Goal: Task Accomplishment & Management: Manage account settings

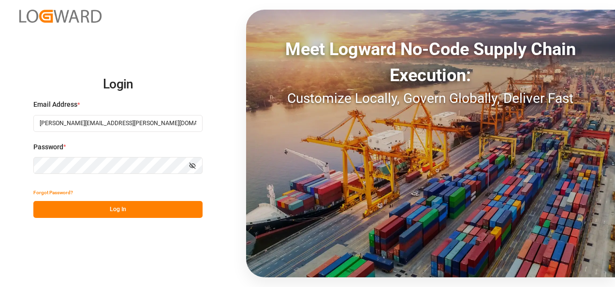
click at [129, 207] on button "Log In" at bounding box center [117, 209] width 169 height 17
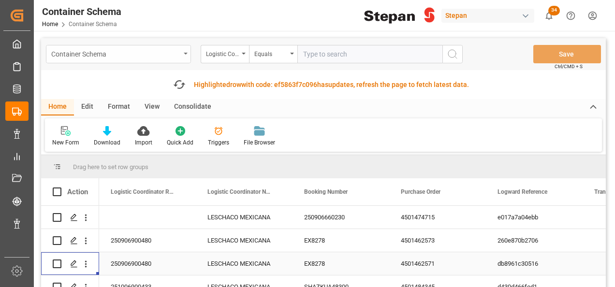
scroll to position [48, 0]
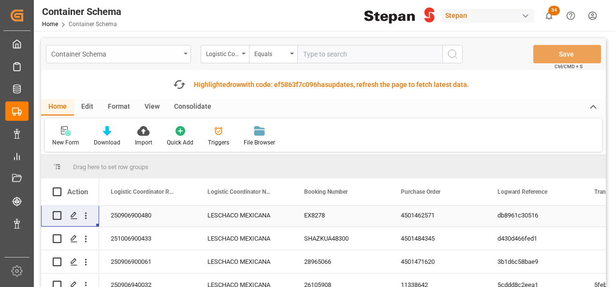
click at [182, 51] on div "Container Schema" at bounding box center [118, 54] width 145 height 18
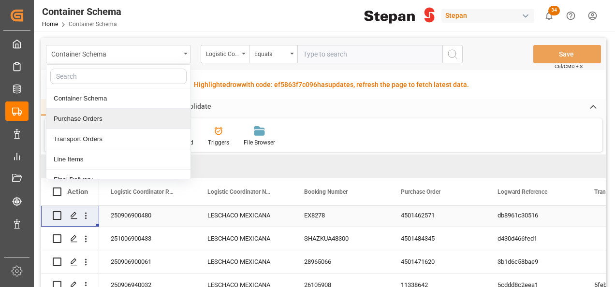
click at [81, 116] on div "Purchase Orders" at bounding box center [118, 119] width 144 height 20
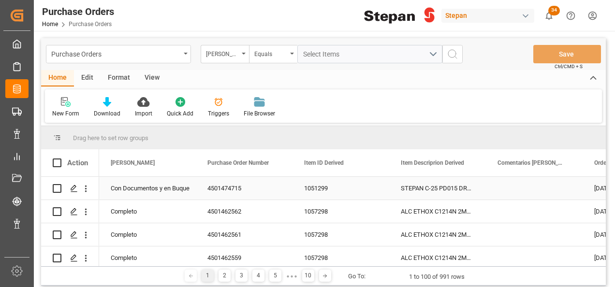
click at [231, 189] on div "4501474715" at bounding box center [244, 188] width 97 height 23
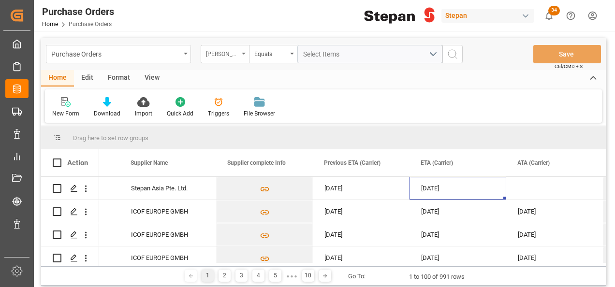
click at [247, 50] on div "Hito Stepan" at bounding box center [225, 54] width 48 height 18
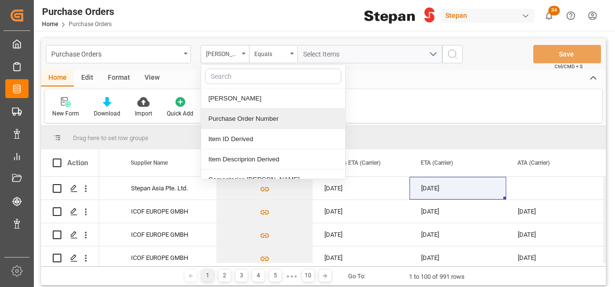
click at [223, 120] on div "Purchase Order Number" at bounding box center [273, 119] width 144 height 20
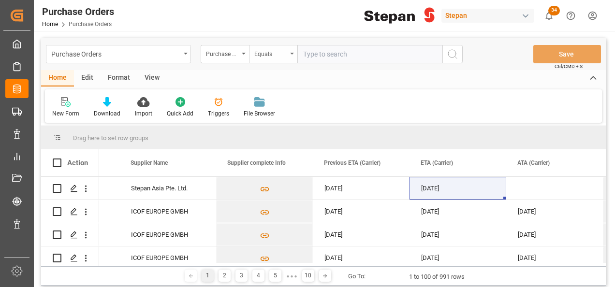
click at [290, 50] on div "Equals" at bounding box center [273, 54] width 48 height 18
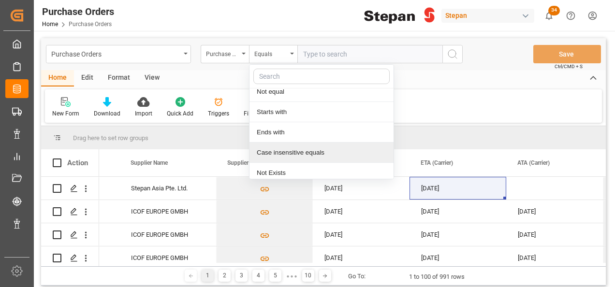
scroll to position [71, 0]
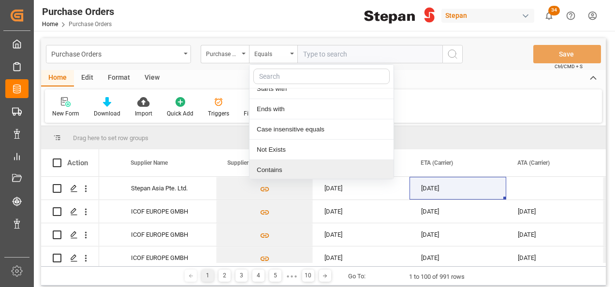
drag, startPoint x: 268, startPoint y: 166, endPoint x: 295, endPoint y: 125, distance: 49.0
click at [267, 167] on div "Contains" at bounding box center [322, 170] width 144 height 20
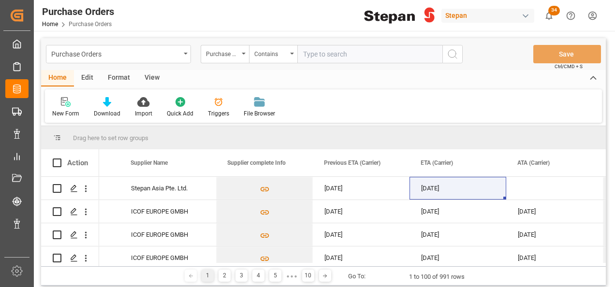
paste input "4501468623 4501468622 4501468621"
drag, startPoint x: 340, startPoint y: 52, endPoint x: 354, endPoint y: 52, distance: 14.5
click at [341, 52] on input "4501468623 4501468622 4501468621" at bounding box center [369, 54] width 145 height 18
click at [381, 56] on input "4501468623,4501468622 4501468621" at bounding box center [369, 54] width 145 height 18
type input "4501468623,4501468622,4501468621"
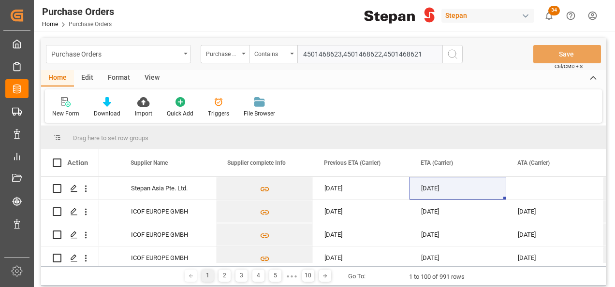
click at [452, 53] on icon "search button" at bounding box center [453, 54] width 12 height 12
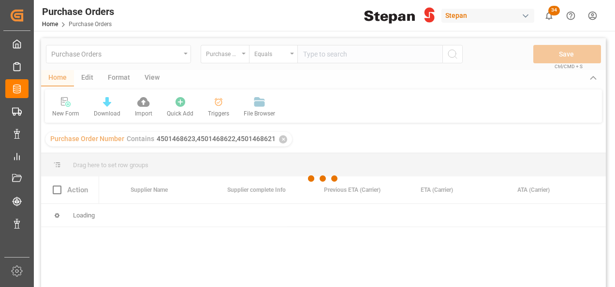
scroll to position [0, 2205]
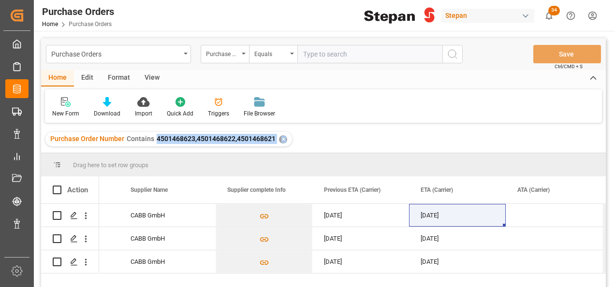
drag, startPoint x: 154, startPoint y: 138, endPoint x: 275, endPoint y: 153, distance: 121.8
click at [275, 153] on div "Purchase Orders Purchase Order Number Equals Save Ctrl/CMD + S Home Edit Format…" at bounding box center [323, 175] width 565 height 275
copy div "4501468623,4501468622,4501468621 ✕ Drag here to set row groups Drag here to set…"
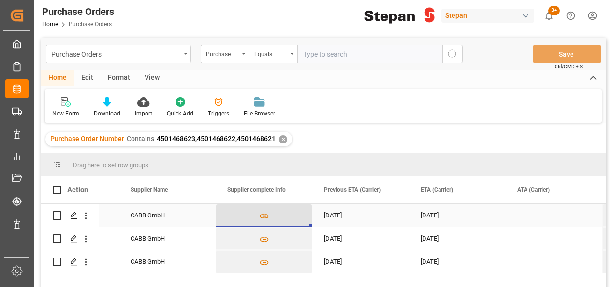
click at [226, 214] on button "Press SPACE to select this row." at bounding box center [264, 216] width 96 height 22
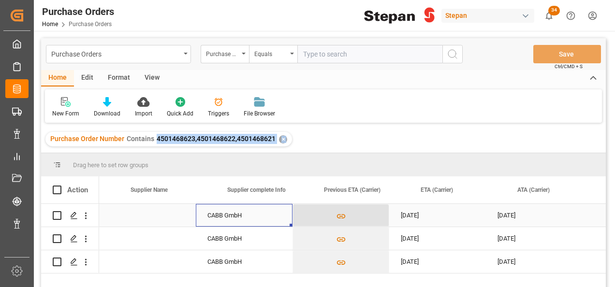
scroll to position [0, 2128]
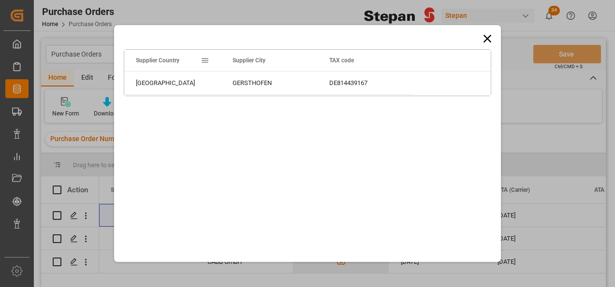
click at [487, 41] on icon at bounding box center [488, 39] width 14 height 14
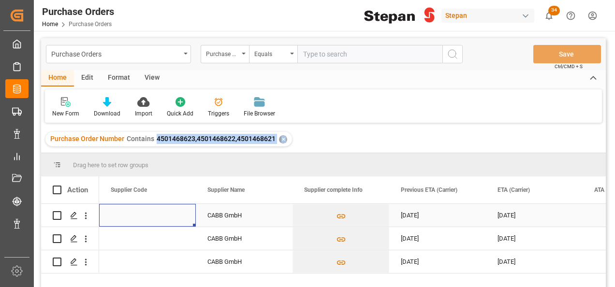
scroll to position [0, 2032]
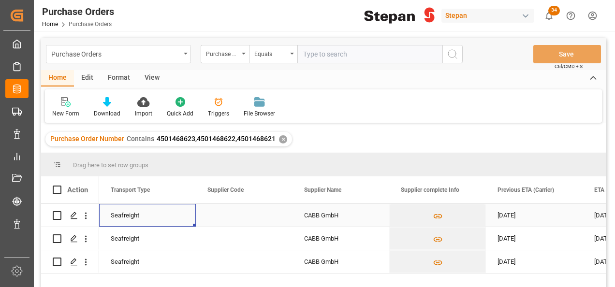
click at [177, 206] on div "Seafreight" at bounding box center [148, 216] width 74 height 22
click at [183, 219] on div "Seafreight" at bounding box center [148, 216] width 74 height 22
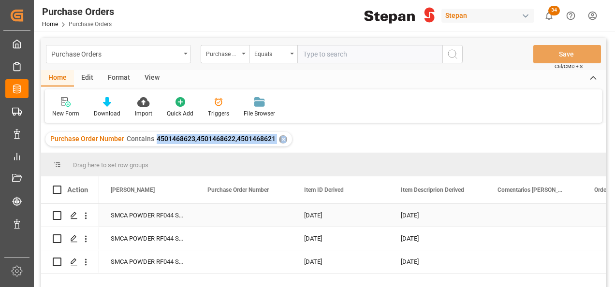
scroll to position [0, 0]
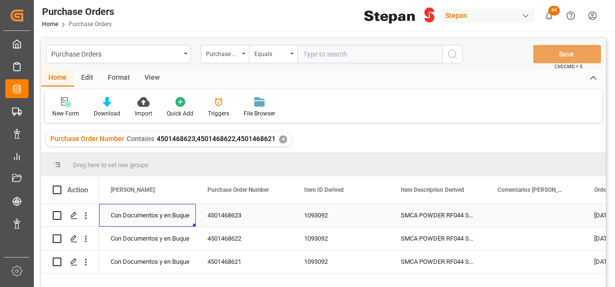
click at [177, 212] on div "Con Documentos y en Buque" at bounding box center [148, 216] width 74 height 22
click at [178, 219] on icon "open menu" at bounding box center [178, 222] width 12 height 12
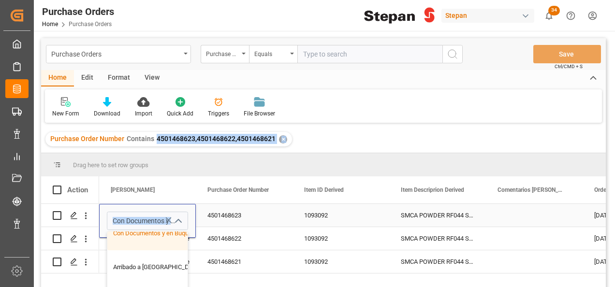
scroll to position [97, 0]
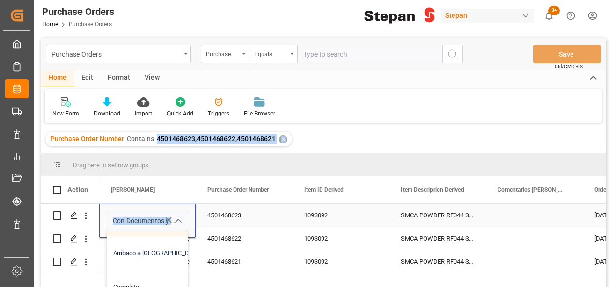
click at [137, 257] on div "Arribado a Puerto" at bounding box center [157, 254] width 100 height 34
type input "Arribado a Puerto"
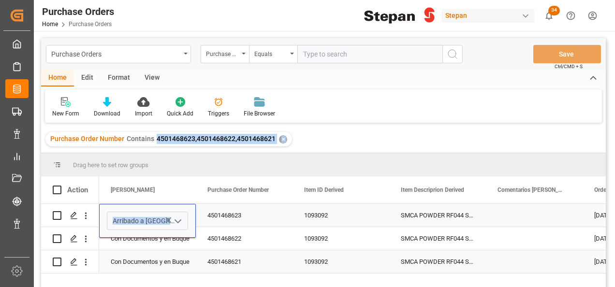
click at [141, 251] on div "Con Documentos y en Buque" at bounding box center [147, 262] width 97 height 23
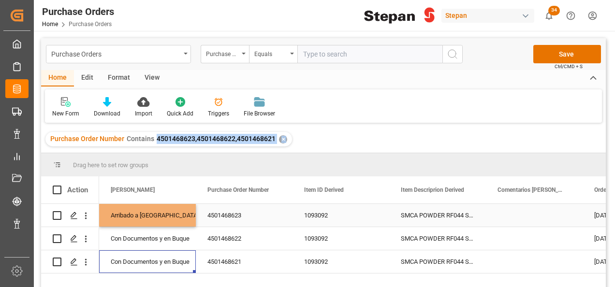
click at [143, 209] on div "Arribado a Puerto" at bounding box center [148, 216] width 74 height 22
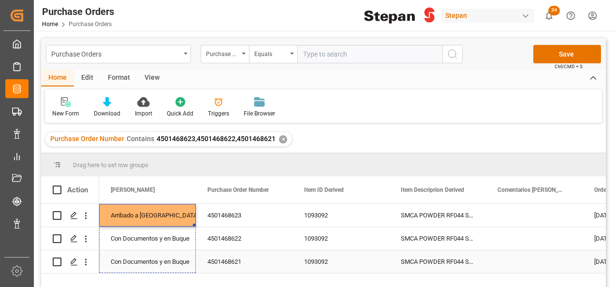
drag, startPoint x: 194, startPoint y: 225, endPoint x: 199, endPoint y: 250, distance: 25.1
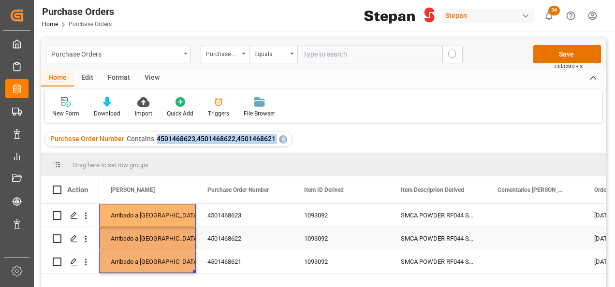
click at [237, 246] on div "4501468622" at bounding box center [244, 238] width 97 height 23
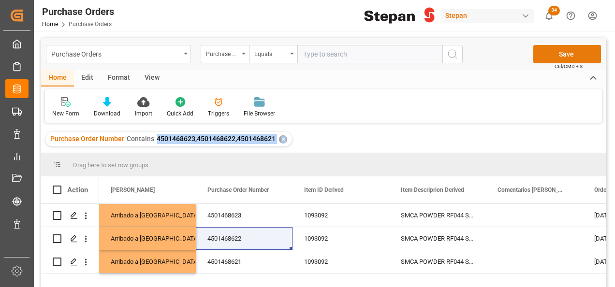
click at [569, 54] on button "Save" at bounding box center [568, 54] width 68 height 18
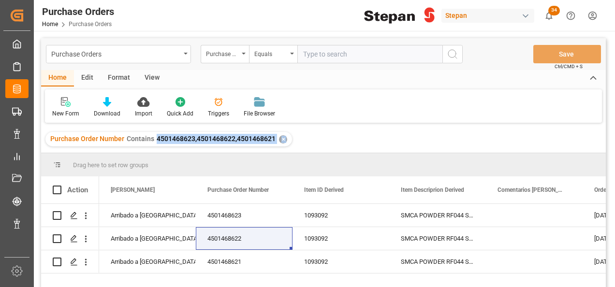
copy div "4501468623,4501468622,4501468621 ✕ Drag here to set row groups Drag here to set…"
click at [184, 50] on div "Purchase Orders" at bounding box center [118, 54] width 145 height 18
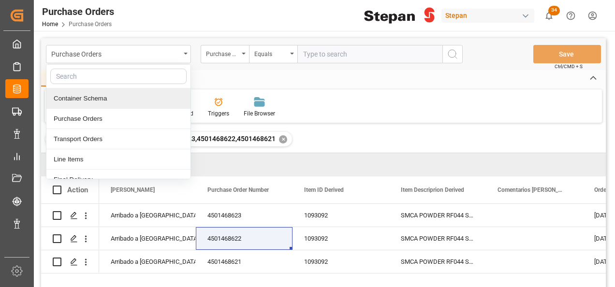
click at [97, 99] on div "Container Schema" at bounding box center [118, 99] width 144 height 20
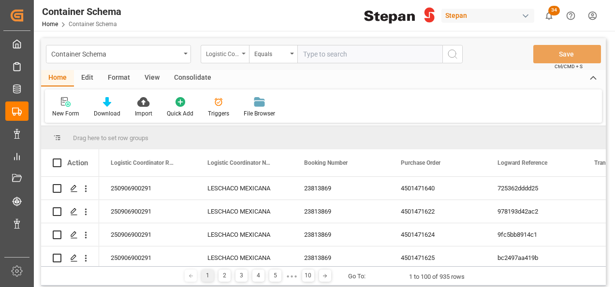
click at [242, 49] on div "Logistic Coordinator Reference Number" at bounding box center [225, 54] width 48 height 18
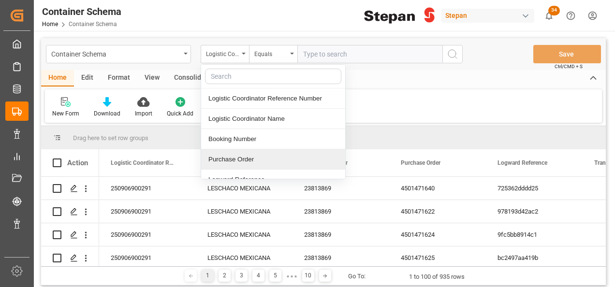
drag, startPoint x: 231, startPoint y: 156, endPoint x: 254, endPoint y: 117, distance: 45.5
click at [231, 157] on div "Purchase Order" at bounding box center [273, 159] width 144 height 20
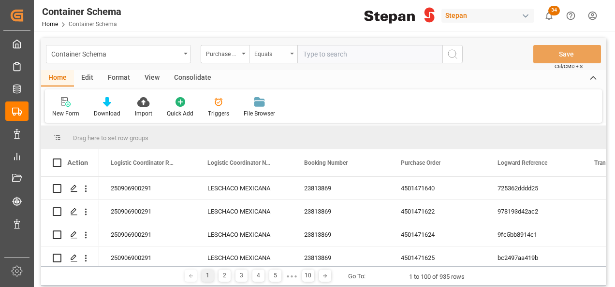
click at [282, 49] on div "Equals" at bounding box center [270, 52] width 33 height 11
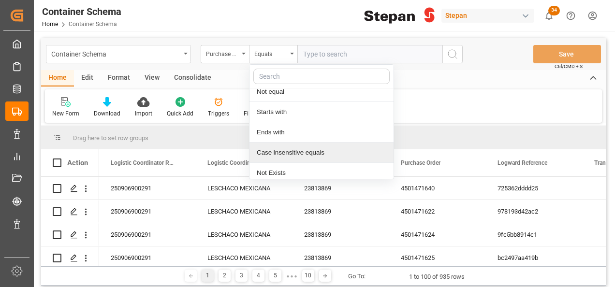
scroll to position [71, 0]
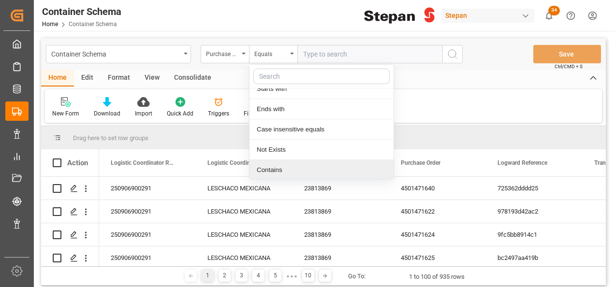
click at [272, 167] on div "Contains" at bounding box center [322, 170] width 144 height 20
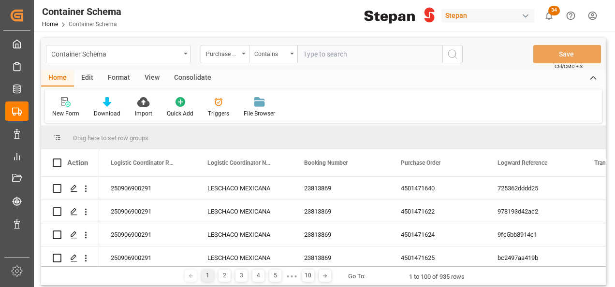
paste input "4501468623,4501468622,4501468621 ✕"
type input "4501468623,4501468622,4501468621"
click at [451, 59] on icon "search button" at bounding box center [453, 54] width 12 height 12
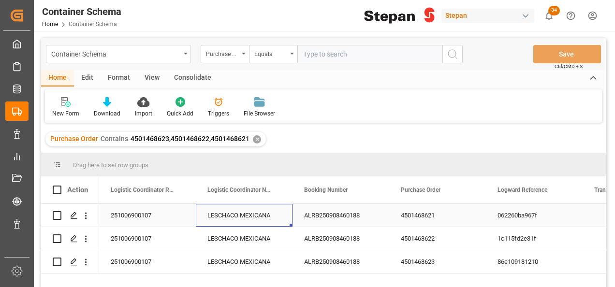
click at [276, 209] on div "LESCHACO MEXICANA" at bounding box center [244, 215] width 97 height 23
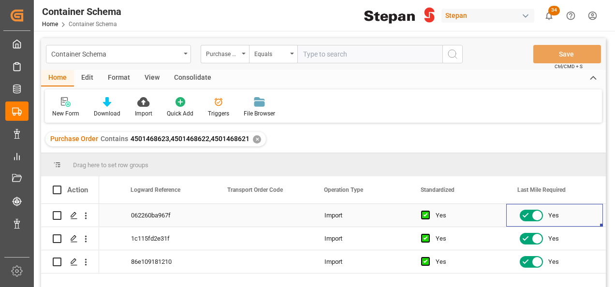
scroll to position [0, 464]
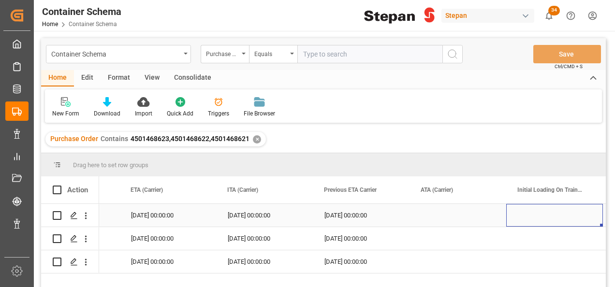
click at [433, 216] on div "Press SPACE to select this row." at bounding box center [458, 215] width 97 height 23
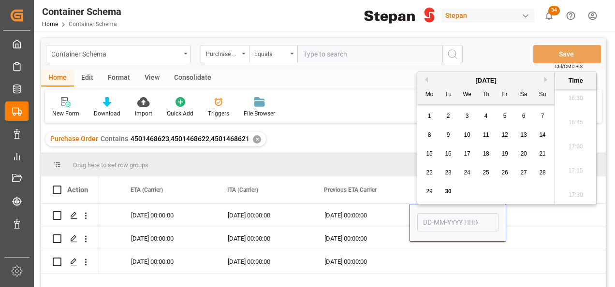
click at [432, 189] on div "29" at bounding box center [430, 192] width 12 height 12
type input "29-09-2025 00:00"
click at [401, 220] on div "29-09-2025 00:00:00" at bounding box center [361, 215] width 97 height 23
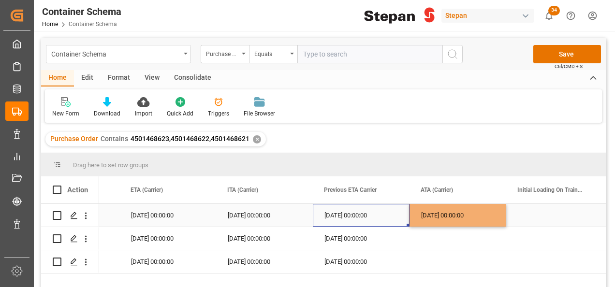
click at [458, 214] on div "29-09-2025 00:00:00" at bounding box center [458, 215] width 97 height 23
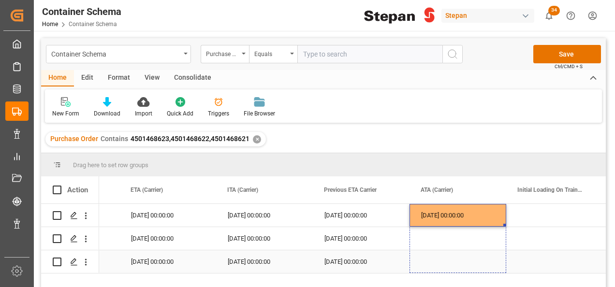
drag, startPoint x: 505, startPoint y: 224, endPoint x: 528, endPoint y: 252, distance: 35.7
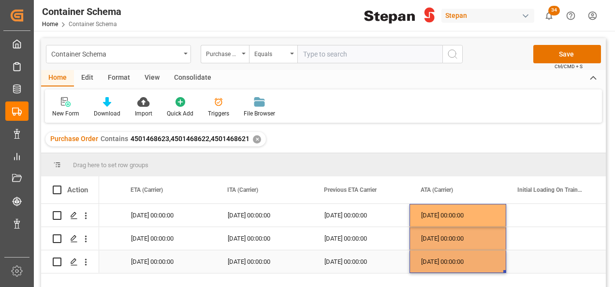
click at [538, 258] on div "Press SPACE to select this row." at bounding box center [554, 262] width 97 height 23
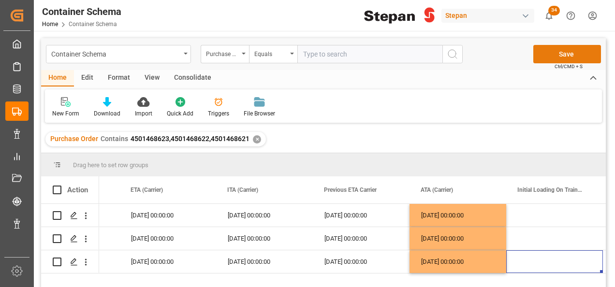
click at [552, 56] on button "Save" at bounding box center [568, 54] width 68 height 18
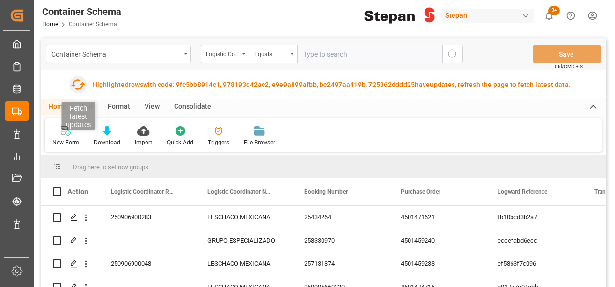
click at [78, 86] on icon "button" at bounding box center [77, 84] width 15 height 15
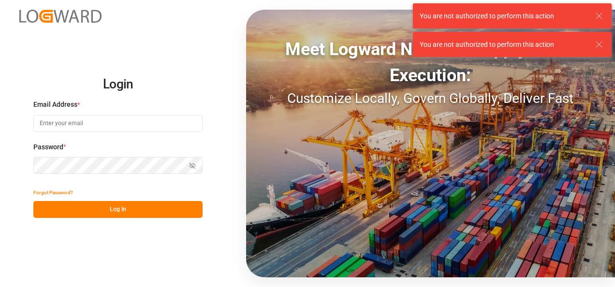
type input "jose.echeverria@leschaco.com"
click at [110, 201] on div "Forgot Password?" at bounding box center [117, 192] width 169 height 17
click at [103, 213] on button "Log In" at bounding box center [117, 209] width 169 height 17
click at [107, 209] on button "Log In" at bounding box center [117, 209] width 169 height 17
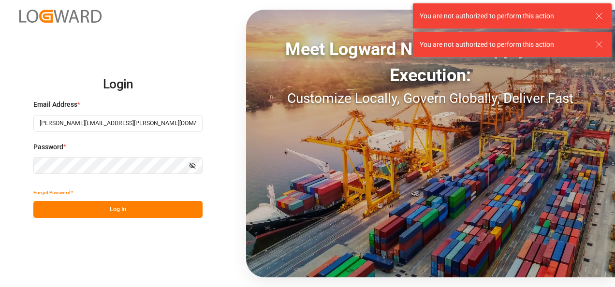
click at [108, 208] on button "Log In" at bounding box center [117, 209] width 169 height 17
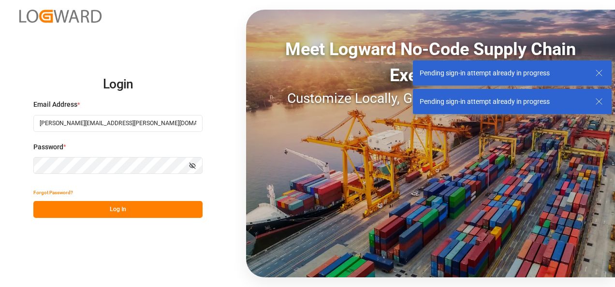
click at [108, 208] on div "Forgot Password? Log In" at bounding box center [117, 201] width 169 height 34
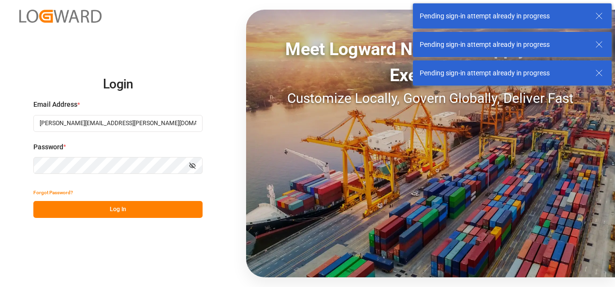
click at [108, 208] on button "Log In" at bounding box center [117, 209] width 169 height 17
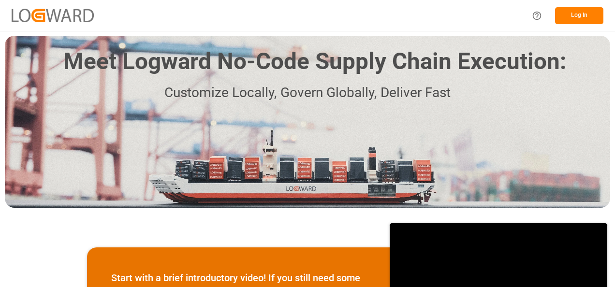
click at [579, 15] on button "Log In" at bounding box center [579, 15] width 48 height 17
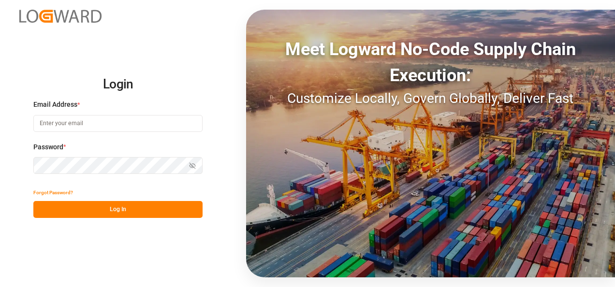
type input "jose.echeverria@leschaco.com"
click at [119, 211] on button "Log In" at bounding box center [117, 209] width 169 height 17
click at [119, 210] on button "Log In" at bounding box center [117, 209] width 169 height 17
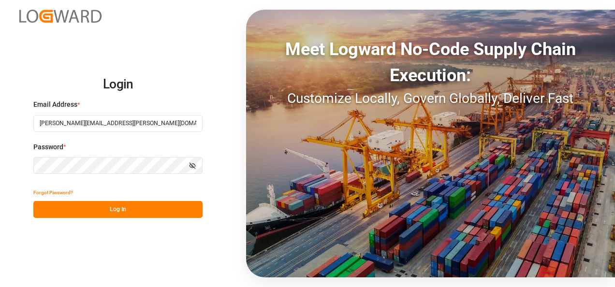
click at [119, 210] on button "Log In" at bounding box center [117, 209] width 169 height 17
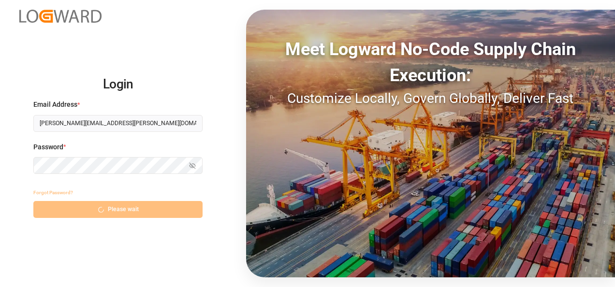
click at [119, 210] on button "Please wait" at bounding box center [117, 209] width 169 height 17
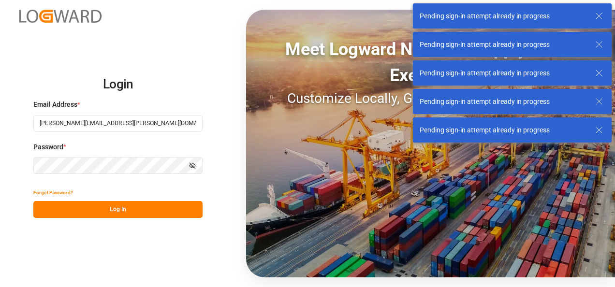
click at [119, 208] on button "Log In" at bounding box center [117, 209] width 169 height 17
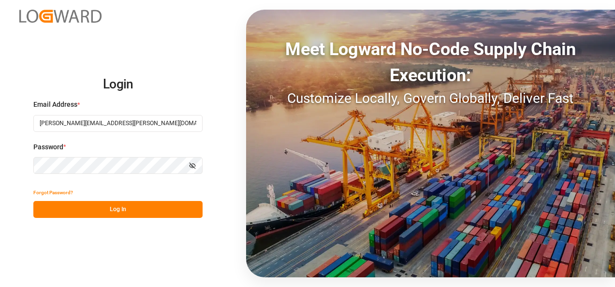
click at [128, 210] on button "Log In" at bounding box center [117, 209] width 169 height 17
click at [194, 166] on icon "button" at bounding box center [192, 166] width 7 height 7
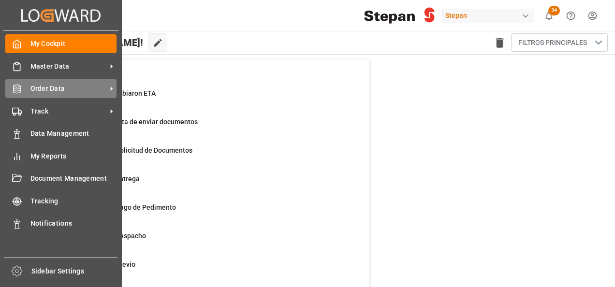
click at [45, 87] on span "Order Data" at bounding box center [68, 89] width 76 height 10
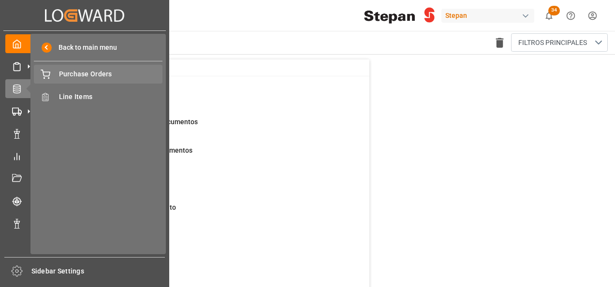
click at [79, 69] on div "Purchase Orders Purchase Orders" at bounding box center [98, 74] width 129 height 19
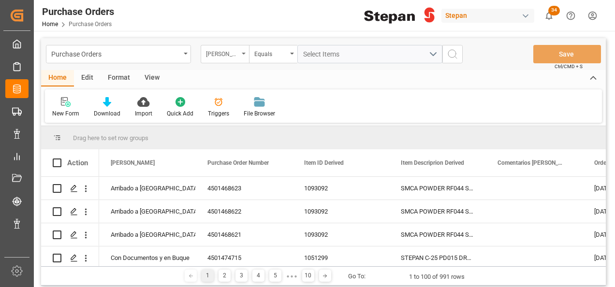
click at [241, 54] on div "[PERSON_NAME]" at bounding box center [225, 54] width 48 height 18
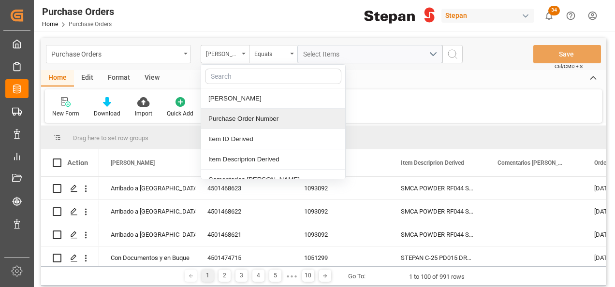
click at [226, 118] on div "Purchase Order Number" at bounding box center [273, 119] width 144 height 20
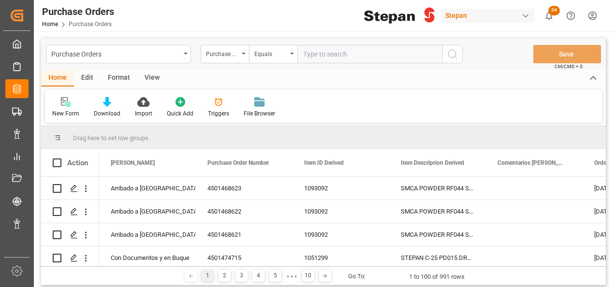
click at [320, 51] on input "text" at bounding box center [369, 54] width 145 height 18
type input "4501484093"
click at [456, 52] on icon "search button" at bounding box center [453, 54] width 12 height 12
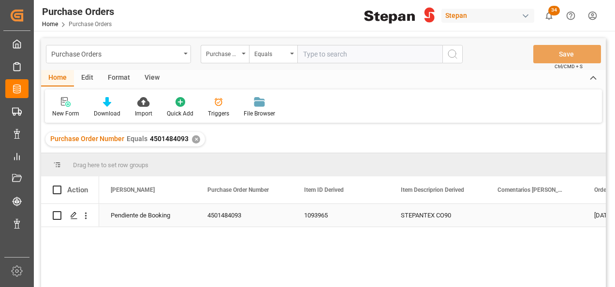
click at [121, 214] on div "Pendiente de Booking" at bounding box center [148, 216] width 74 height 22
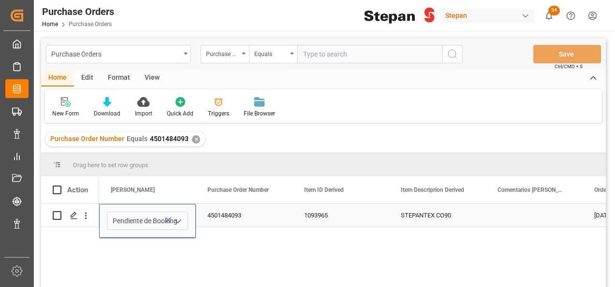
click at [177, 219] on icon "open menu" at bounding box center [178, 222] width 12 height 12
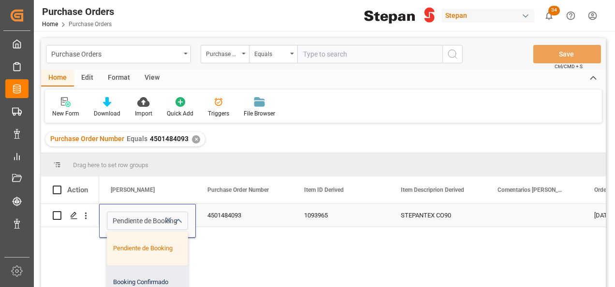
click at [132, 278] on div "Booking Confirmado" at bounding box center [157, 283] width 100 height 34
type input "Booking Confirmado"
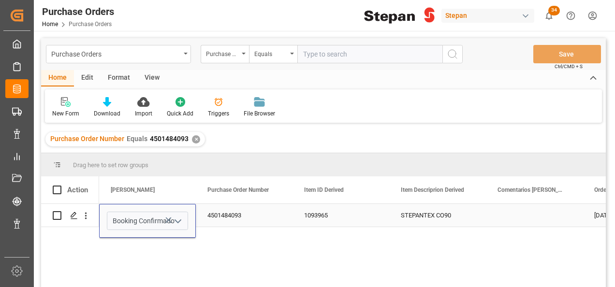
click at [231, 218] on div "4501484093" at bounding box center [244, 215] width 97 height 23
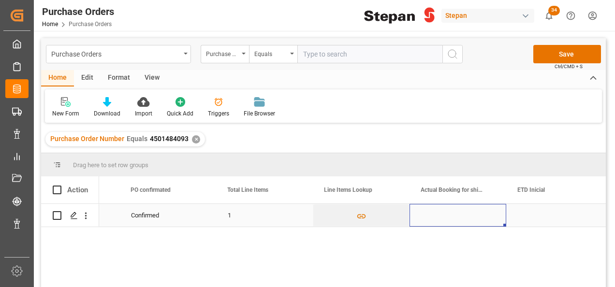
scroll to position [0, 850]
click at [475, 214] on div "Press SPACE to select this row." at bounding box center [458, 215] width 97 height 23
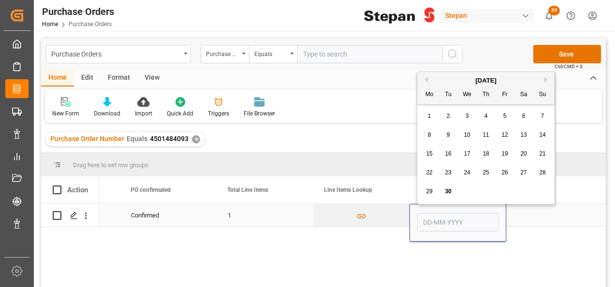
click at [475, 214] on input "Press SPACE to select this row." at bounding box center [457, 222] width 81 height 18
click at [441, 69] on div "Purchase Orders Purchase Order Number Equals Save Ctrl/CMD + S" at bounding box center [323, 54] width 565 height 32
click at [454, 228] on input "Press SPACE to select this row." at bounding box center [457, 222] width 81 height 18
click at [428, 79] on button "Previous Month" at bounding box center [425, 80] width 6 height 6
click at [505, 188] on div "29" at bounding box center [505, 192] width 12 height 12
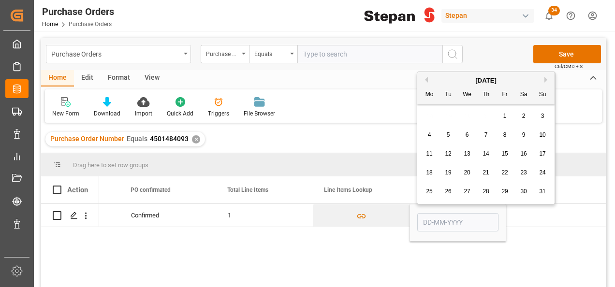
type input "[DATE]"
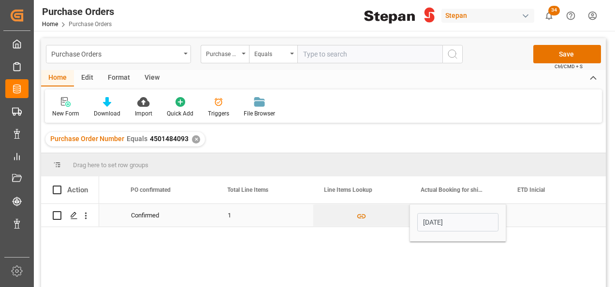
click at [530, 215] on div "Press SPACE to select this row." at bounding box center [554, 215] width 97 height 23
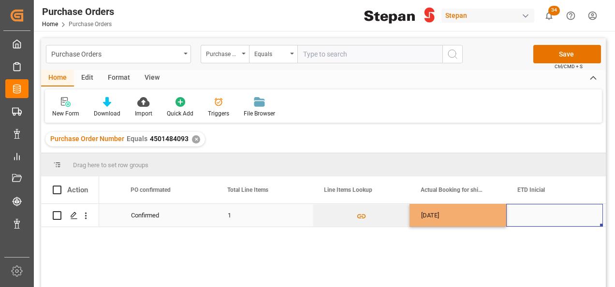
click at [530, 215] on div "Press SPACE to select this row." at bounding box center [554, 215] width 97 height 23
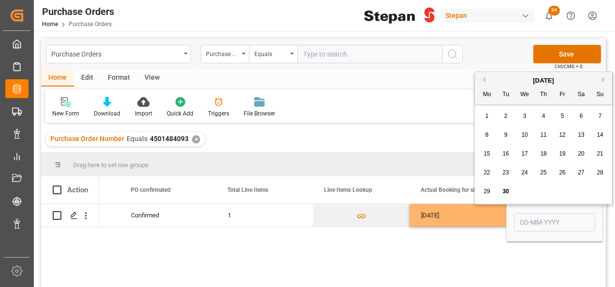
click at [563, 134] on span "12" at bounding box center [562, 135] width 6 height 7
type input "[DATE]"
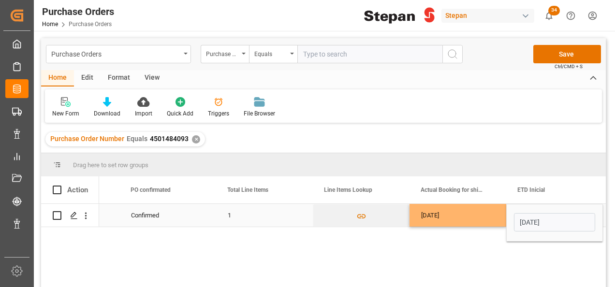
click at [481, 214] on div "[DATE]" at bounding box center [458, 215] width 97 height 23
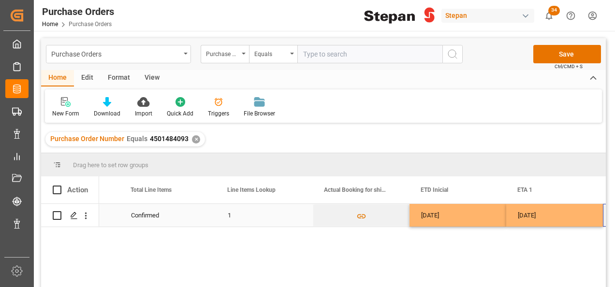
scroll to position [0, 1044]
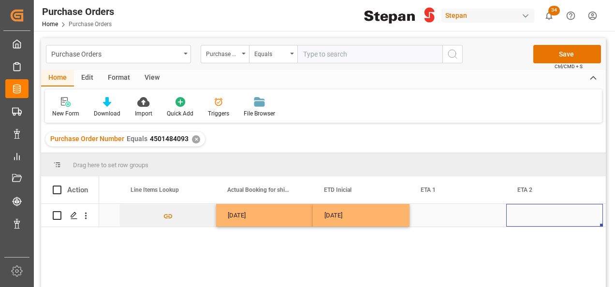
click at [434, 220] on div "Press SPACE to select this row." at bounding box center [458, 215] width 97 height 23
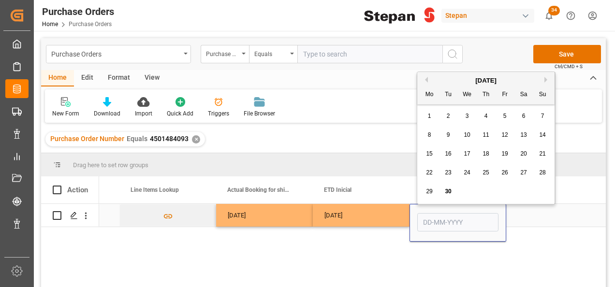
click at [434, 221] on input "Press SPACE to select this row." at bounding box center [457, 222] width 81 height 18
click at [439, 79] on div "[DATE]" at bounding box center [485, 81] width 137 height 10
click at [548, 79] on button "Next Month" at bounding box center [548, 80] width 6 height 6
click at [466, 172] on span "22" at bounding box center [467, 172] width 6 height 7
type input "22-10-2025"
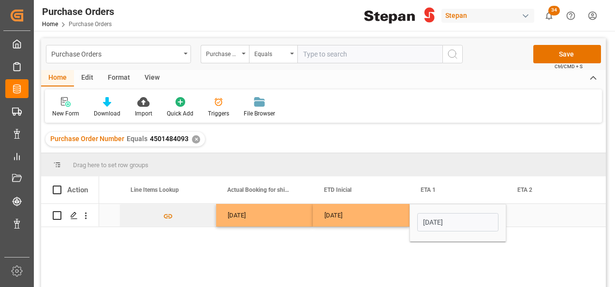
drag, startPoint x: 392, startPoint y: 213, endPoint x: 423, endPoint y: 192, distance: 37.3
click at [392, 213] on div "12-09-2025" at bounding box center [361, 215] width 97 height 23
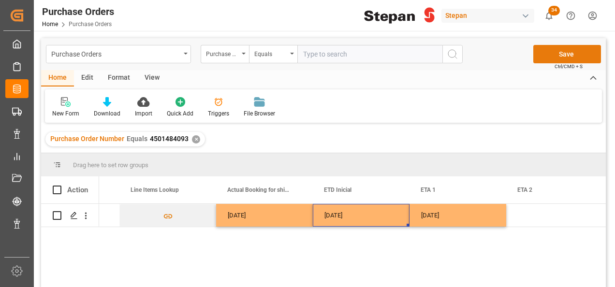
click at [558, 56] on button "Save" at bounding box center [568, 54] width 68 height 18
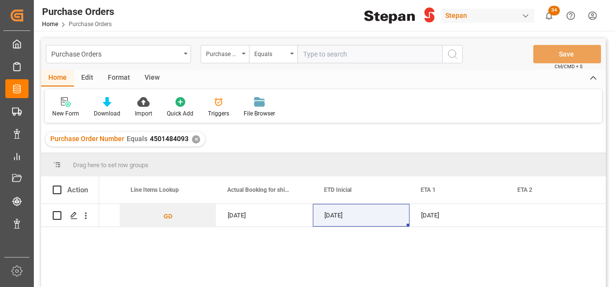
drag, startPoint x: 193, startPoint y: 138, endPoint x: 199, endPoint y: 131, distance: 9.7
click at [193, 138] on div "✕" at bounding box center [196, 139] width 8 height 8
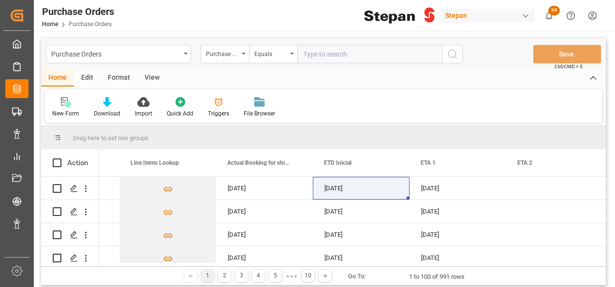
scroll to position [0, 1044]
click at [286, 54] on div "Equals" at bounding box center [270, 52] width 33 height 11
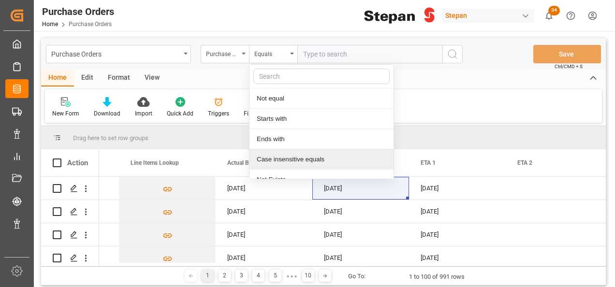
scroll to position [71, 0]
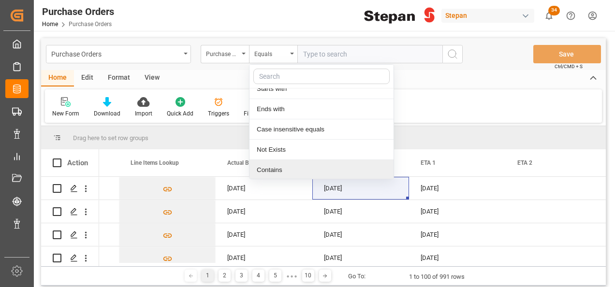
click at [269, 168] on div "Contains" at bounding box center [322, 170] width 144 height 20
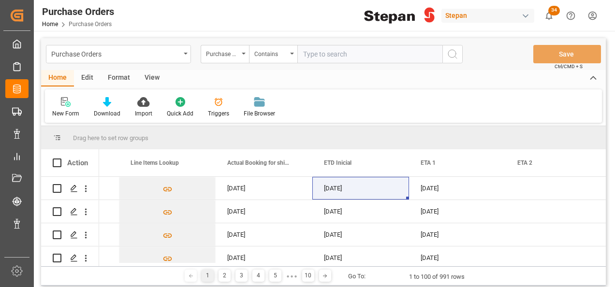
paste input "4501462578,4501462545,4501462585,4501462584,4501462533,4501462583,4501462535,45…"
type input "4501462578,4501462545,4501462585,4501462584,4501462533,4501462583,4501462535,45…"
click at [452, 54] on icon "search button" at bounding box center [453, 54] width 12 height 12
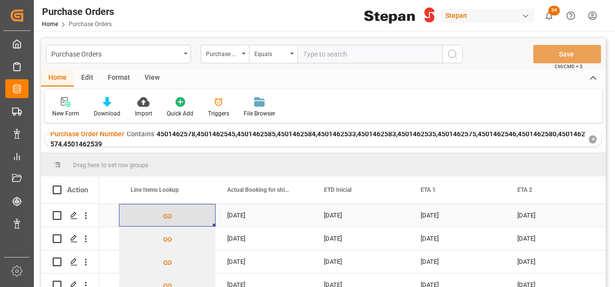
click at [142, 221] on button "Press SPACE to select this row." at bounding box center [167, 216] width 96 height 22
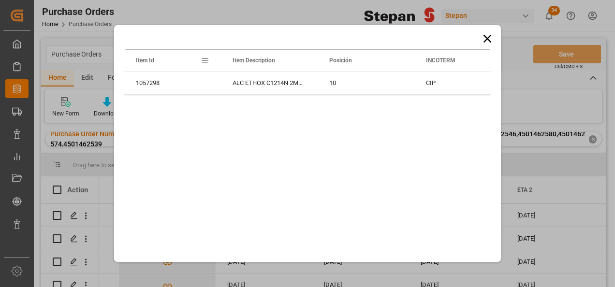
click at [489, 38] on icon at bounding box center [488, 39] width 8 height 8
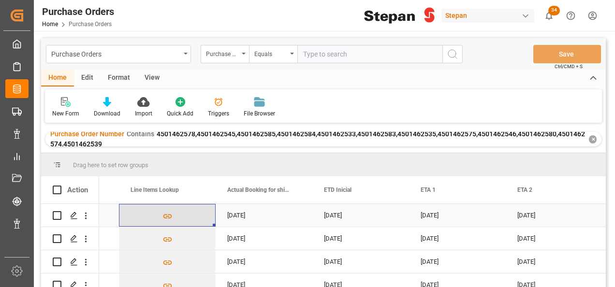
click at [148, 214] on button "Press SPACE to select this row." at bounding box center [167, 216] width 96 height 22
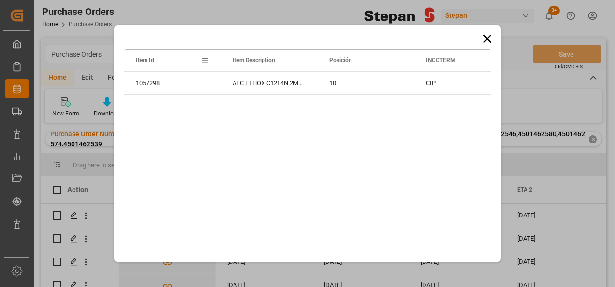
click at [489, 40] on icon at bounding box center [488, 39] width 8 height 8
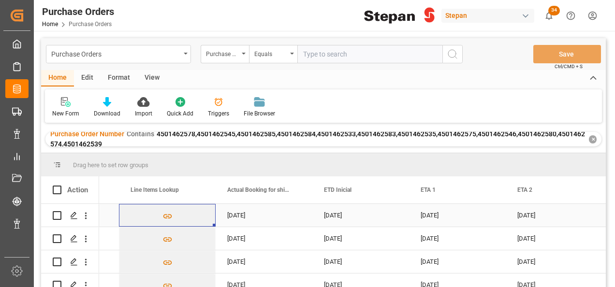
click at [235, 216] on div "18-07-2025" at bounding box center [264, 215] width 97 height 23
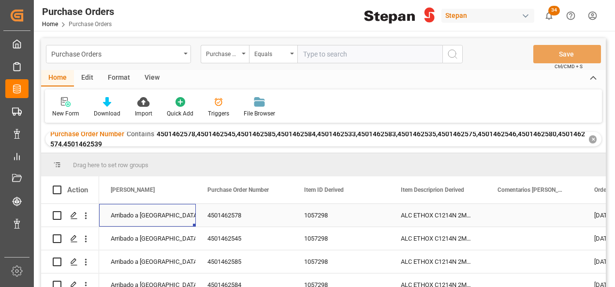
click at [165, 213] on div "Arribado a Puerto" at bounding box center [148, 216] width 74 height 22
click at [178, 223] on icon "open menu" at bounding box center [178, 222] width 12 height 12
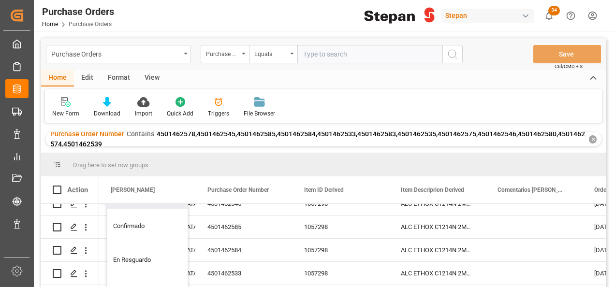
scroll to position [48, 0]
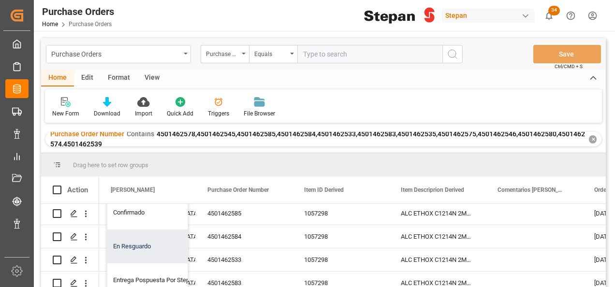
click at [135, 247] on div "En Resguardo" at bounding box center [157, 247] width 100 height 34
type input "En Resguardo"
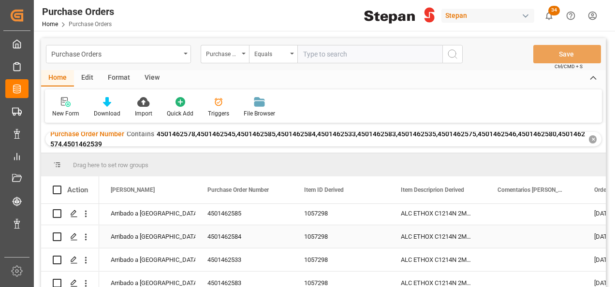
scroll to position [0, 0]
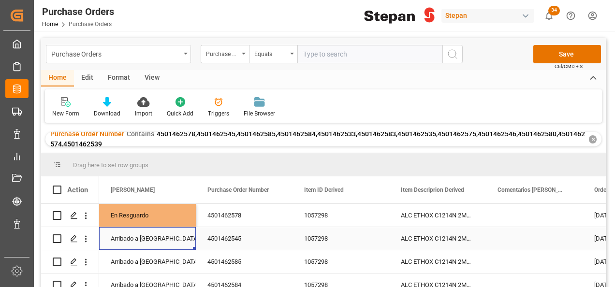
click at [163, 248] on div "Arribado a Puerto" at bounding box center [148, 239] width 74 height 22
click at [167, 215] on div "En Resguardo" at bounding box center [148, 216] width 74 height 22
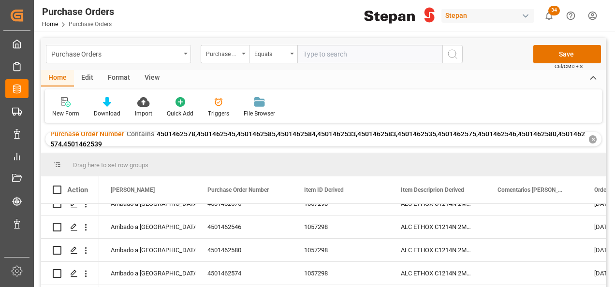
scroll to position [195, 0]
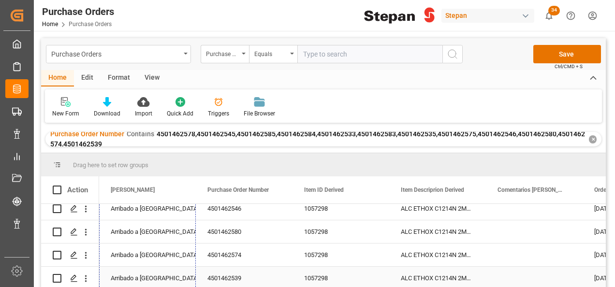
drag, startPoint x: 186, startPoint y: 253, endPoint x: 170, endPoint y: 260, distance: 16.9
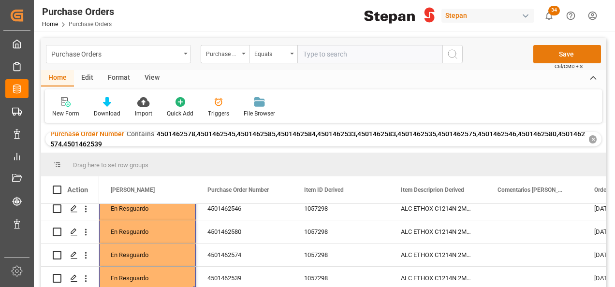
click at [554, 55] on button "Save" at bounding box center [568, 54] width 68 height 18
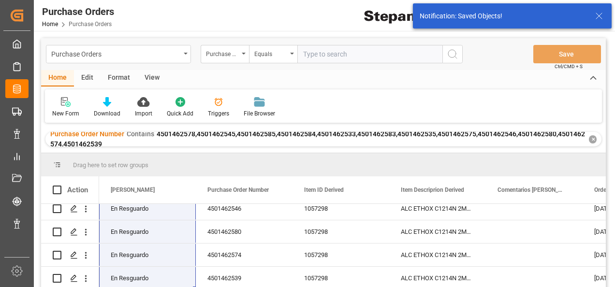
click at [592, 142] on div "✕" at bounding box center [593, 139] width 8 height 8
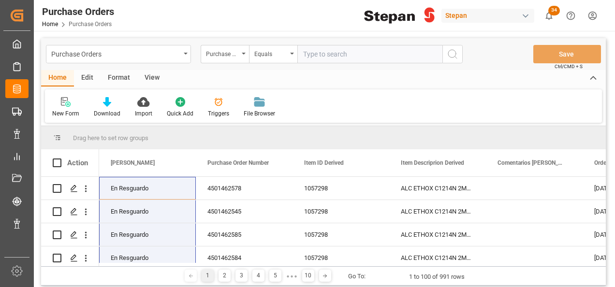
click at [244, 55] on div "Purchase Order Number" at bounding box center [225, 54] width 48 height 18
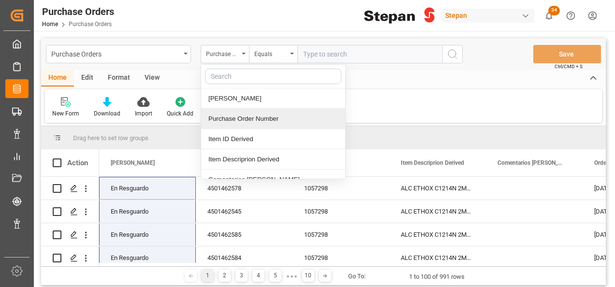
click at [220, 114] on div "Purchase Order Number" at bounding box center [273, 119] width 144 height 20
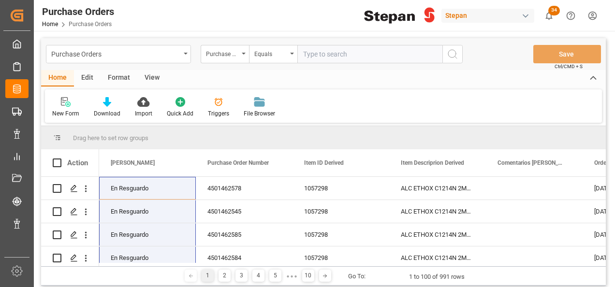
click at [320, 54] on input "text" at bounding box center [369, 54] width 145 height 18
paste input "4501468620"
type input "4501468620"
click at [453, 57] on icon "search button" at bounding box center [453, 54] width 12 height 12
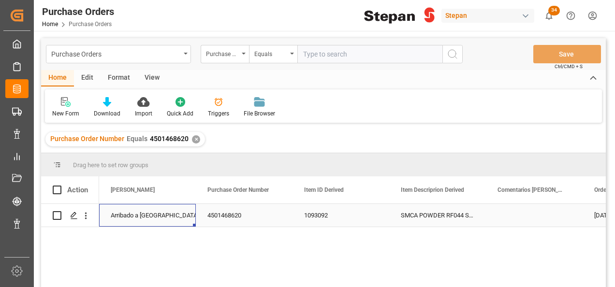
click at [124, 213] on div "Arribado a Puerto" at bounding box center [148, 216] width 74 height 22
click at [124, 213] on input "Arribado a Puerto" at bounding box center [147, 221] width 81 height 18
click at [183, 221] on icon "open menu" at bounding box center [178, 222] width 12 height 12
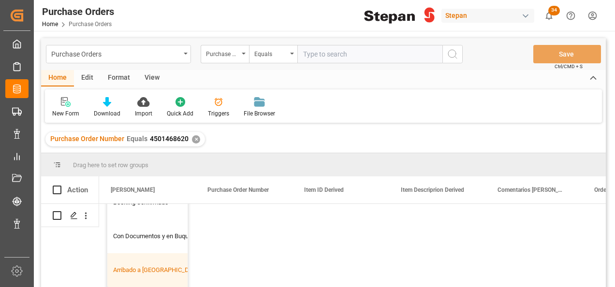
scroll to position [48, 0]
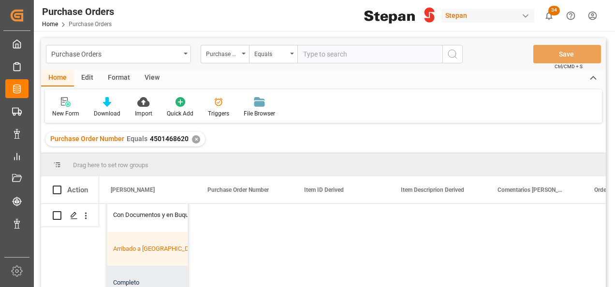
click at [123, 273] on div "Completo" at bounding box center [157, 283] width 100 height 34
type input "Completo"
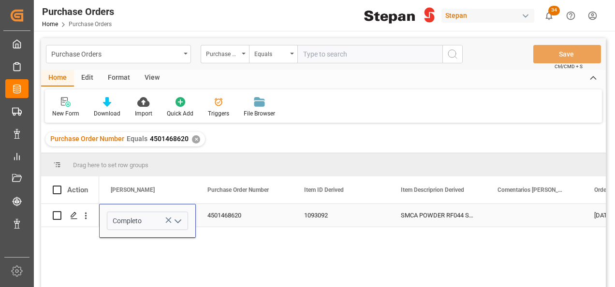
click at [253, 208] on div "4501468620" at bounding box center [244, 215] width 97 height 23
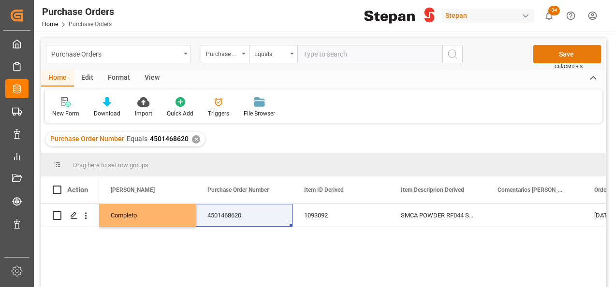
click at [544, 53] on button "Save" at bounding box center [568, 54] width 68 height 18
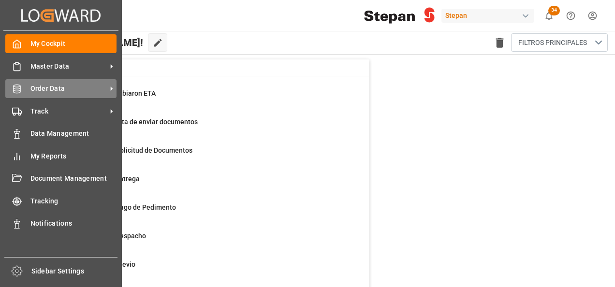
click at [37, 87] on span "Order Data" at bounding box center [68, 89] width 76 height 10
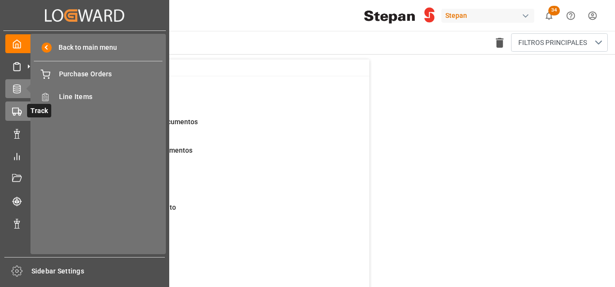
click at [27, 109] on icon at bounding box center [29, 111] width 10 height 10
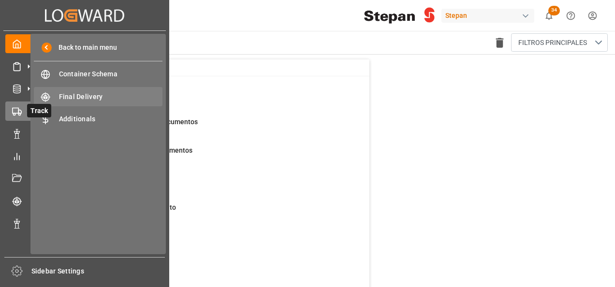
click at [75, 95] on span "Final Delivery" at bounding box center [111, 97] width 104 height 10
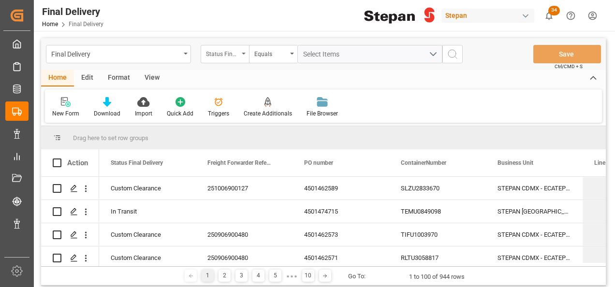
click at [241, 53] on div "Status Final Delivery" at bounding box center [225, 54] width 48 height 18
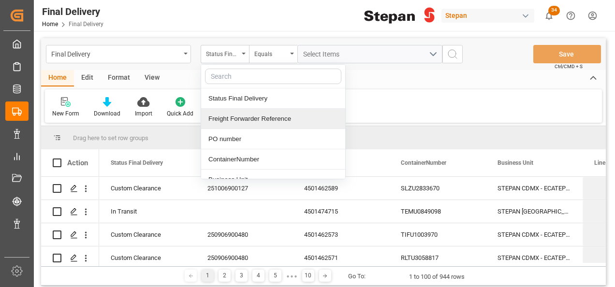
click at [229, 110] on div "Freight Forwarder Reference" at bounding box center [273, 119] width 144 height 20
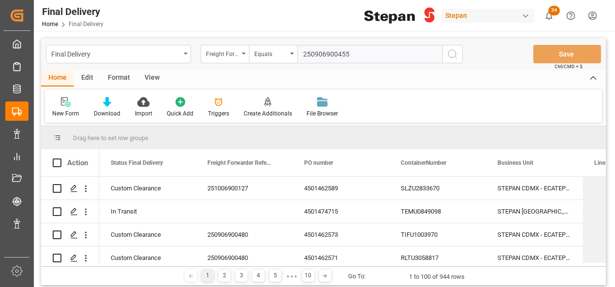
type input "250906900455"
click at [458, 51] on icon "search button" at bounding box center [453, 54] width 12 height 12
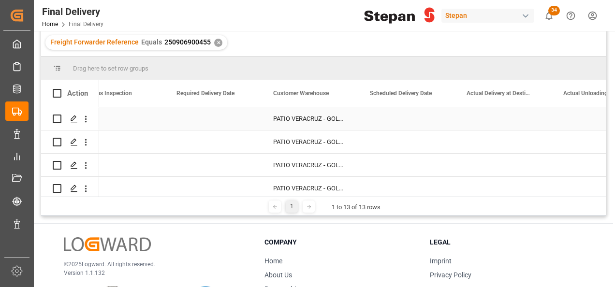
click at [201, 115] on div "Press SPACE to select this row." at bounding box center [213, 118] width 97 height 23
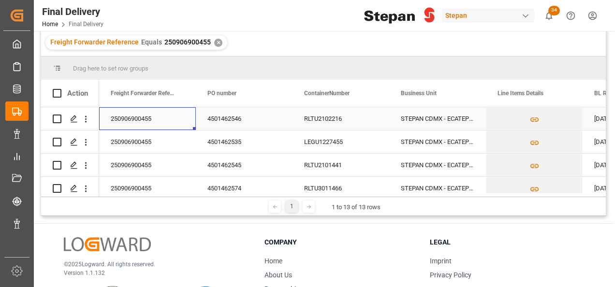
click at [166, 119] on div "250906900455" at bounding box center [147, 118] width 97 height 23
click at [215, 41] on div "✕" at bounding box center [218, 43] width 8 height 8
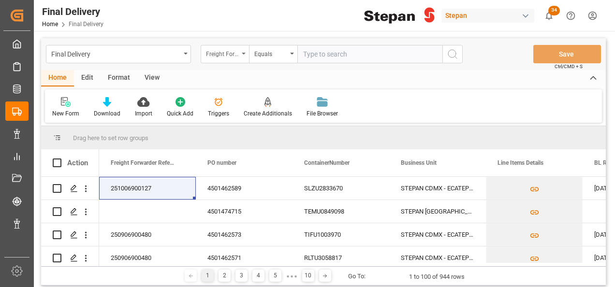
click at [244, 49] on div "Freight Forwarder Reference" at bounding box center [225, 54] width 48 height 18
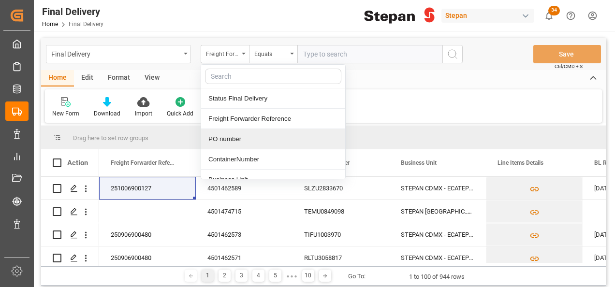
click at [224, 138] on div "PO number" at bounding box center [273, 139] width 144 height 20
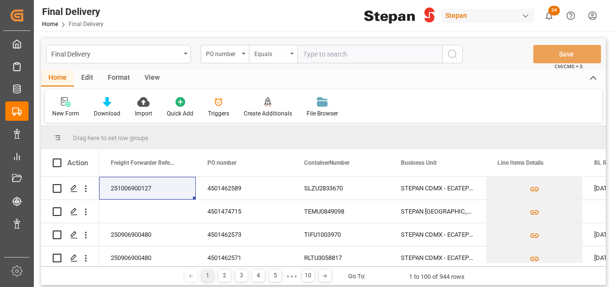
click at [287, 52] on div "Equals" at bounding box center [273, 54] width 48 height 18
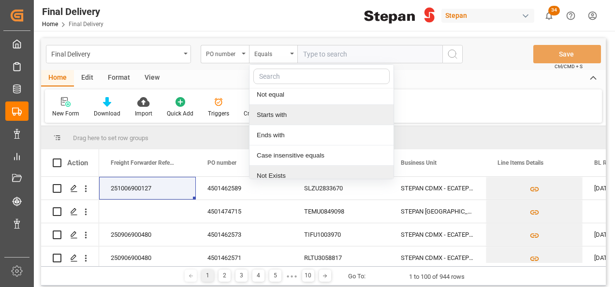
scroll to position [71, 0]
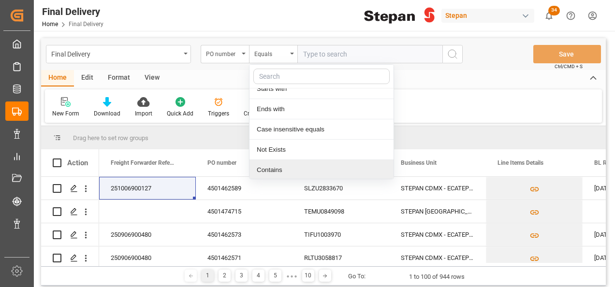
click at [262, 168] on div "Contains" at bounding box center [322, 170] width 144 height 20
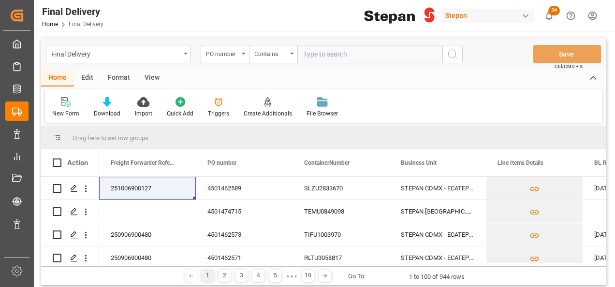
paste input "4501462578 4501462545 4501462585 4501462584 4501462533 4501462583 4501462535 45…"
click at [397, 53] on input "4501462578 4501462545 4501462585 4501462584 4501462533 4501462583 4501462535 45…" at bounding box center [369, 54] width 145 height 18
click at [362, 52] on input "4501462578 4501462545 4501462585 4501462584 4501462533 4501462583 4501462535 45…" at bounding box center [369, 54] width 145 height 18
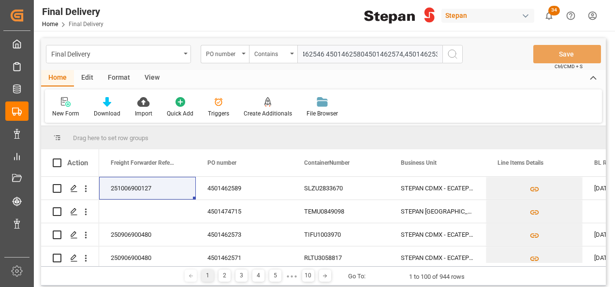
scroll to position [0, 338]
drag, startPoint x: 322, startPoint y: 52, endPoint x: 336, endPoint y: 57, distance: 14.2
click at [322, 52] on input "4501462578 4501462545 4501462585 4501462584 4501462533 4501462583 4501462535 45…" at bounding box center [369, 54] width 145 height 18
drag, startPoint x: 336, startPoint y: 57, endPoint x: 261, endPoint y: 56, distance: 75.0
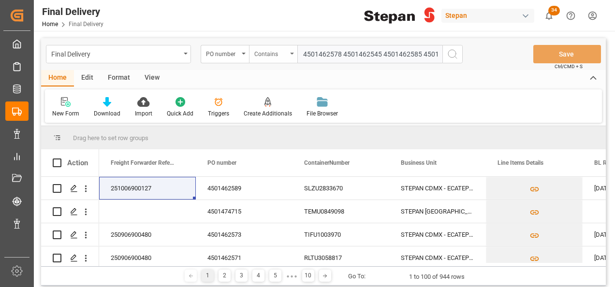
click at [261, 56] on div "PO number Contains 4501462578 4501462545 4501462585 4501462584 4501462533 45014…" at bounding box center [332, 54] width 262 height 18
drag, startPoint x: 340, startPoint y: 55, endPoint x: 363, endPoint y: 55, distance: 22.7
click at [341, 55] on input "4501462578 4501462545 4501462585 4501462584 4501462533 4501462583 4501462535 45…" at bounding box center [369, 54] width 145 height 18
click at [338, 51] on input "4501462578 4501462545 4501462585 4501462584 4501462533 4501462583 4501462535 45…" at bounding box center [369, 54] width 145 height 18
click at [341, 52] on input "4501462578 4501462545 4501462585 4501462584 4501462533 4501462583 4501462535 45…" at bounding box center [369, 54] width 145 height 18
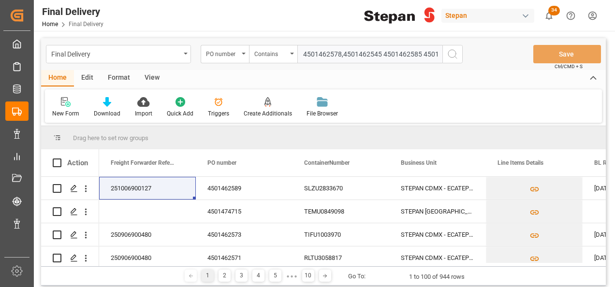
click at [383, 55] on input "4501462578,4501462545 4501462585 4501462584 4501462533 4501462583 4501462535 45…" at bounding box center [369, 54] width 145 height 18
type input "4501462578,4501462545,4501462585,4501462584,4501462533,4501462583,4501462535,45…"
click at [451, 54] on icon "search button" at bounding box center [453, 54] width 12 height 12
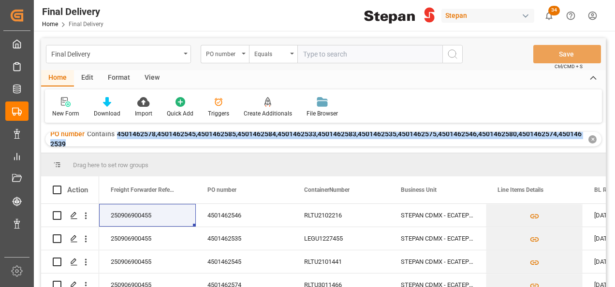
drag, startPoint x: 118, startPoint y: 134, endPoint x: 118, endPoint y: 144, distance: 9.7
click at [118, 144] on div "PO number Contains 4501462578,4501462545,4501462585,4501462584,4501462533,45014…" at bounding box center [317, 139] width 535 height 20
copy span "4501462578,4501462545,4501462585,4501462584,4501462533,4501462583,4501462535,45…"
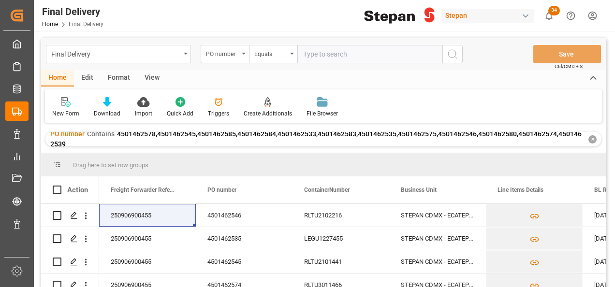
click at [594, 140] on div "✕" at bounding box center [593, 139] width 8 height 8
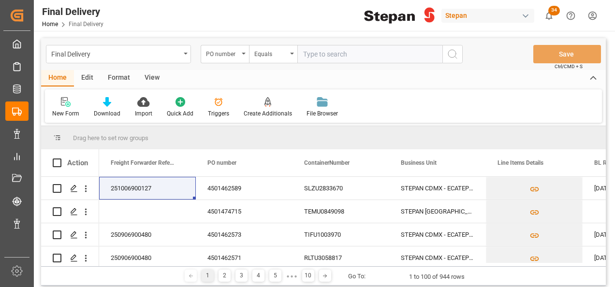
click at [315, 52] on input "text" at bounding box center [369, 54] width 145 height 18
paste input "251006900047"
type input "251006900047"
click at [240, 51] on div "PO number" at bounding box center [225, 54] width 48 height 18
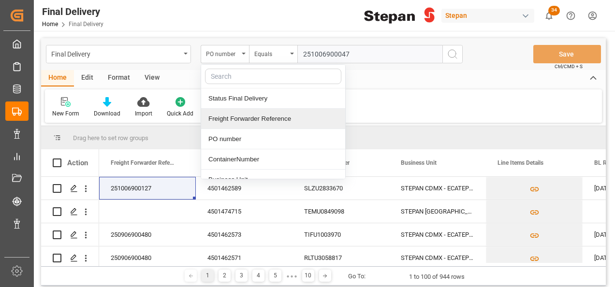
click at [244, 117] on div "Freight Forwarder Reference" at bounding box center [273, 119] width 144 height 20
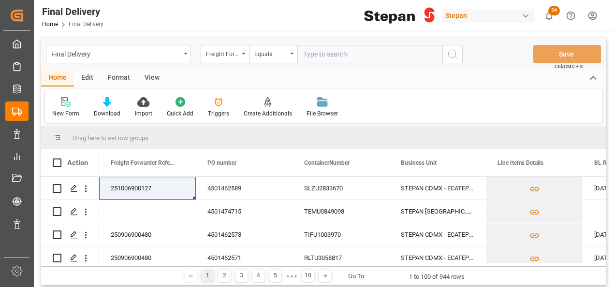
click at [312, 53] on input "text" at bounding box center [369, 54] width 145 height 18
paste input "251006900047"
type input "251006900047"
click at [454, 54] on icon "search button" at bounding box center [453, 54] width 12 height 12
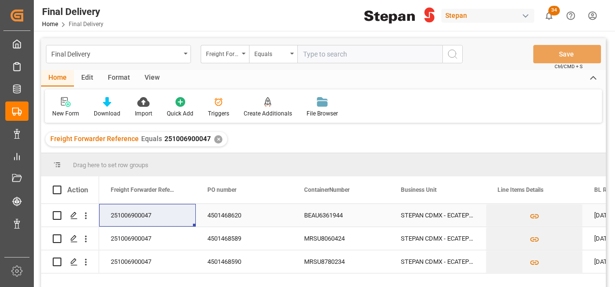
click at [227, 221] on div "4501468620" at bounding box center [244, 215] width 97 height 23
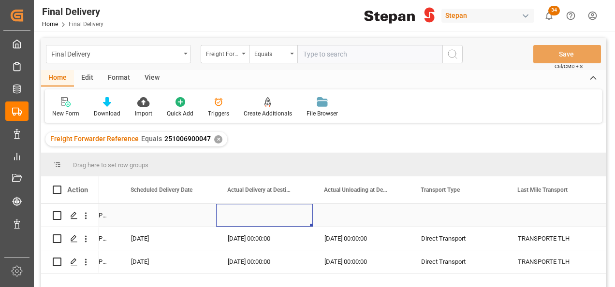
scroll to position [0, 967]
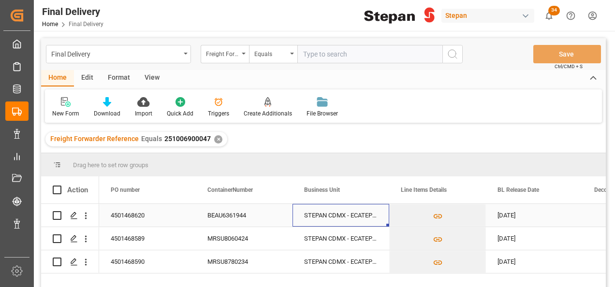
click at [370, 217] on div "STEPAN CDMX - ECATEPEC" at bounding box center [341, 215] width 97 height 23
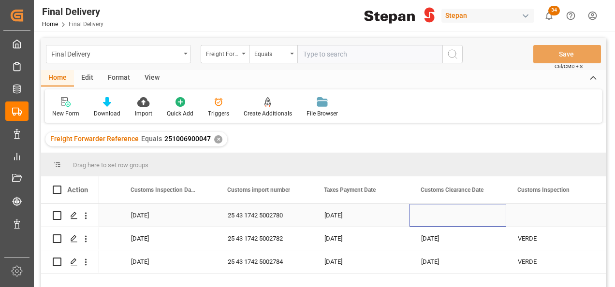
click at [456, 221] on div "Press SPACE to select this row." at bounding box center [458, 215] width 97 height 23
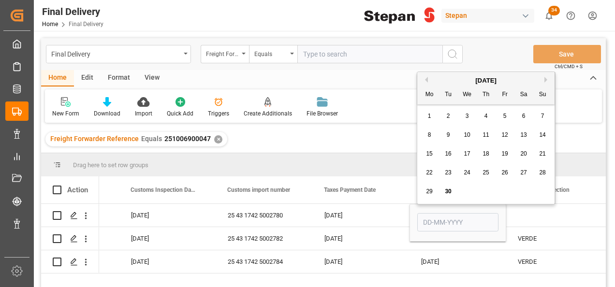
click at [488, 175] on span "25" at bounding box center [486, 172] width 6 height 7
type input "25-09-2025"
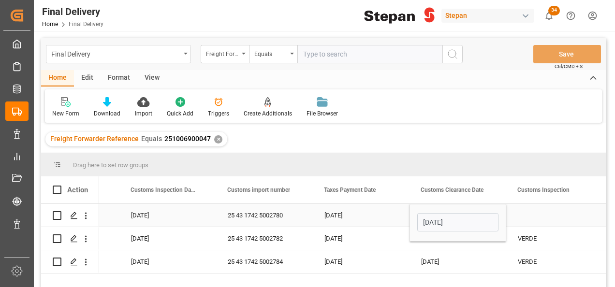
click at [535, 219] on div "Press SPACE to select this row." at bounding box center [554, 215] width 97 height 23
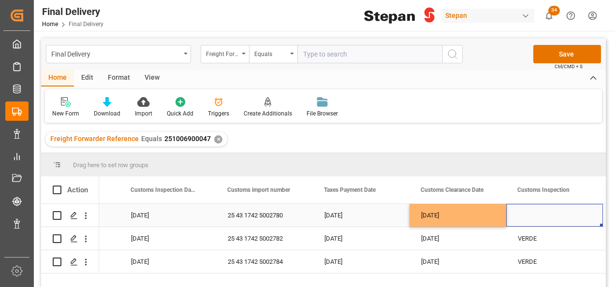
click at [488, 216] on div "25-09-2025" at bounding box center [458, 215] width 97 height 23
drag, startPoint x: 505, startPoint y: 223, endPoint x: 553, endPoint y: 220, distance: 48.5
drag, startPoint x: 535, startPoint y: 248, endPoint x: 539, endPoint y: 240, distance: 8.2
click at [534, 248] on div "VERDE" at bounding box center [555, 239] width 74 height 22
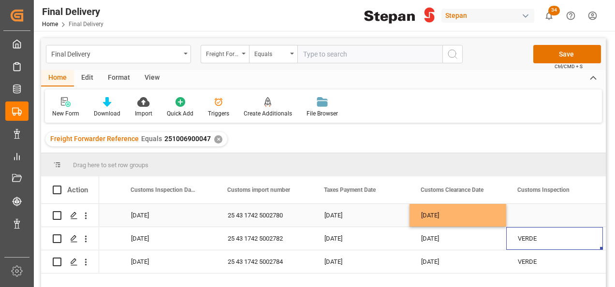
click at [543, 220] on div "Press SPACE to select this row." at bounding box center [554, 215] width 97 height 23
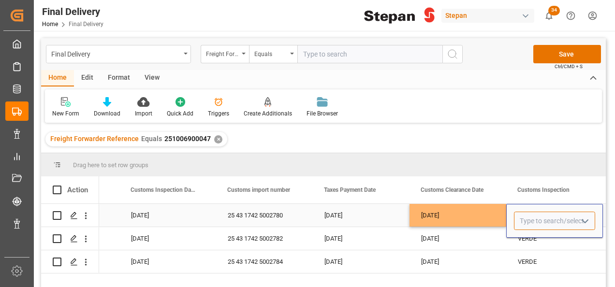
click at [572, 221] on input "Press SPACE to select this row." at bounding box center [554, 221] width 81 height 18
click at [587, 221] on polyline "open menu" at bounding box center [585, 221] width 6 height 3
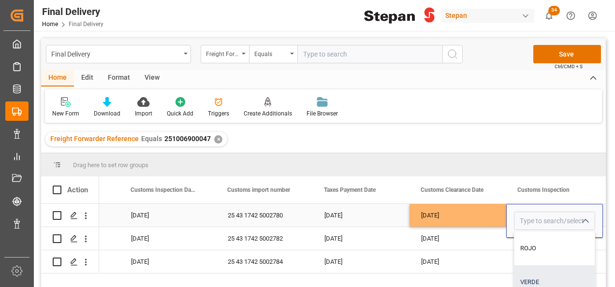
click at [533, 280] on div "VERDE" at bounding box center [555, 283] width 80 height 34
type input "VERDE"
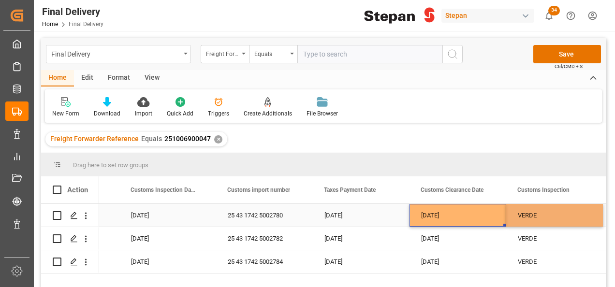
click at [489, 218] on div "25-09-2025" at bounding box center [458, 215] width 97 height 23
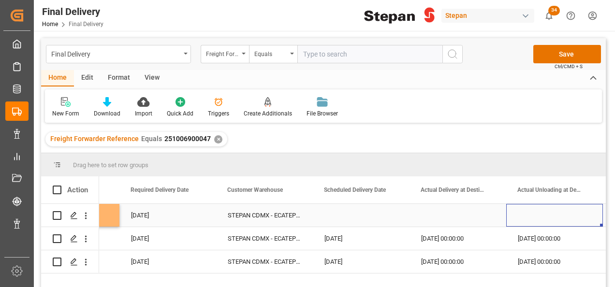
click at [330, 207] on div "Press SPACE to select this row." at bounding box center [361, 215] width 97 height 23
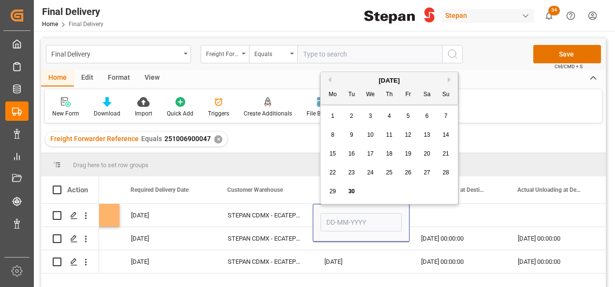
click at [404, 171] on div "26" at bounding box center [408, 173] width 12 height 12
type input "26-09-2025"
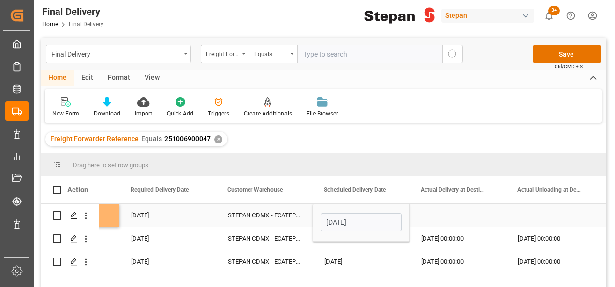
click at [419, 217] on div "Press SPACE to select this row." at bounding box center [458, 215] width 97 height 23
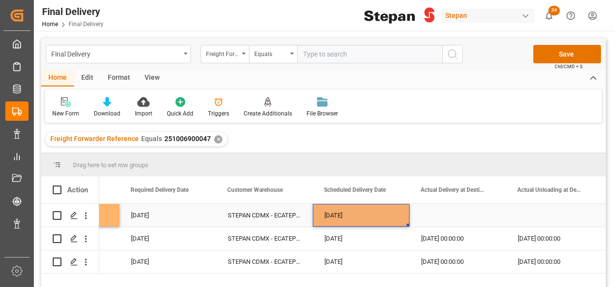
click at [382, 216] on div "26-09-2025" at bounding box center [361, 215] width 97 height 23
drag, startPoint x: 408, startPoint y: 224, endPoint x: 537, endPoint y: 212, distance: 129.7
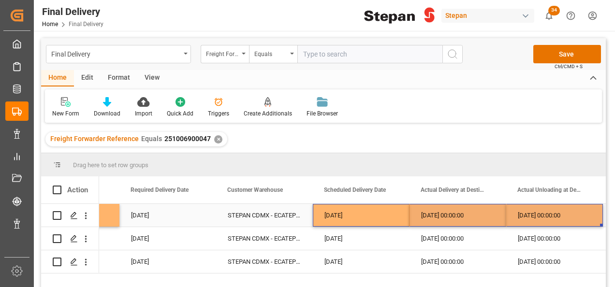
drag, startPoint x: 537, startPoint y: 212, endPoint x: 537, endPoint y: 193, distance: 18.9
click at [537, 212] on div "26-09-2025 00:00:00" at bounding box center [554, 215] width 97 height 23
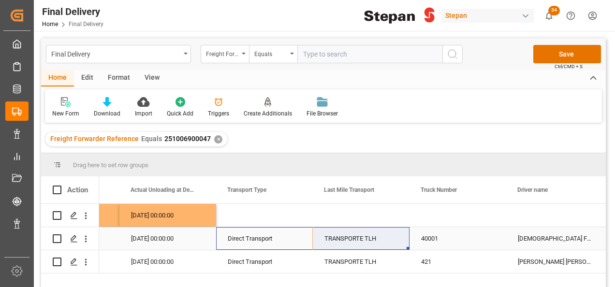
drag, startPoint x: 242, startPoint y: 233, endPoint x: 356, endPoint y: 236, distance: 114.7
drag, startPoint x: 407, startPoint y: 249, endPoint x: 393, endPoint y: 206, distance: 45.0
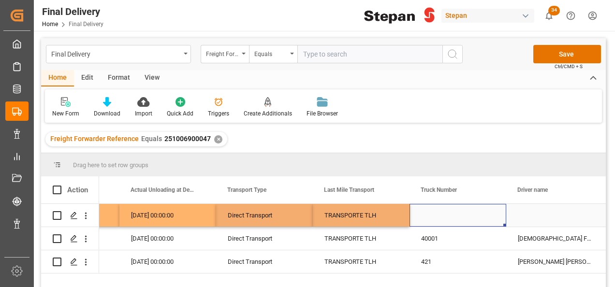
click at [441, 216] on div "Press SPACE to select this row." at bounding box center [458, 215] width 97 height 23
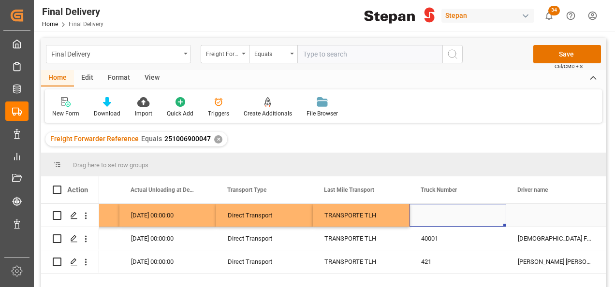
click at [447, 214] on div "Press SPACE to select this row." at bounding box center [458, 215] width 97 height 23
click at [447, 214] on input "Press SPACE to select this row." at bounding box center [457, 221] width 81 height 18
paste input "40037"
type input "40037"
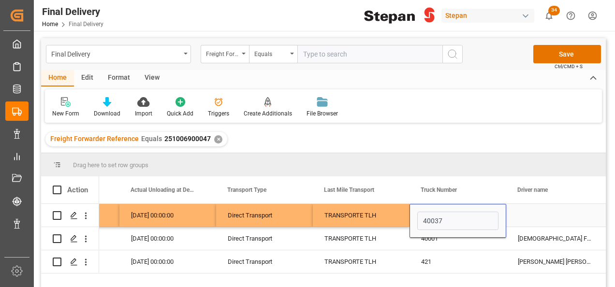
click at [531, 212] on div "Press SPACE to select this row." at bounding box center [554, 215] width 97 height 23
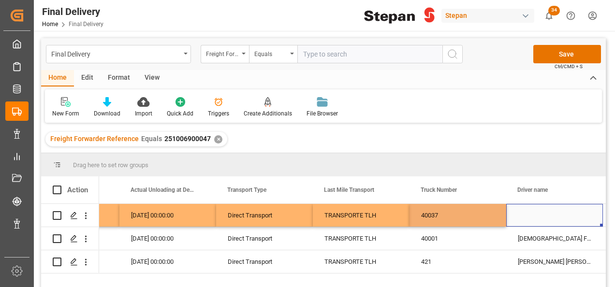
click at [531, 212] on div "Press SPACE to select this row." at bounding box center [554, 215] width 97 height 23
click at [531, 212] on input "Press SPACE to select this row." at bounding box center [554, 221] width 81 height 18
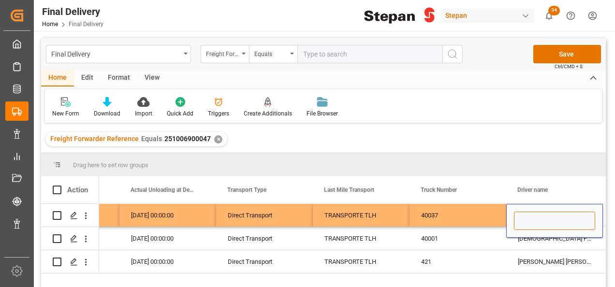
paste input "ISAIAS RAMIREZ BECERRA"
type input "ISAIAS RAMIREZ BECERRA"
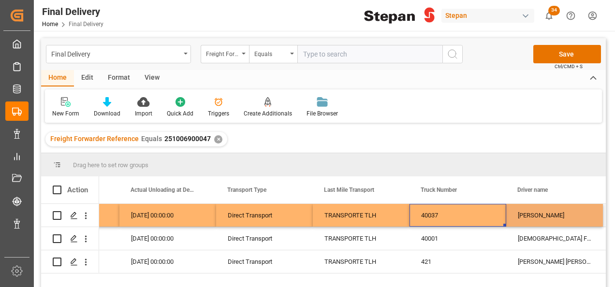
click at [480, 208] on div "40037" at bounding box center [458, 215] width 97 height 23
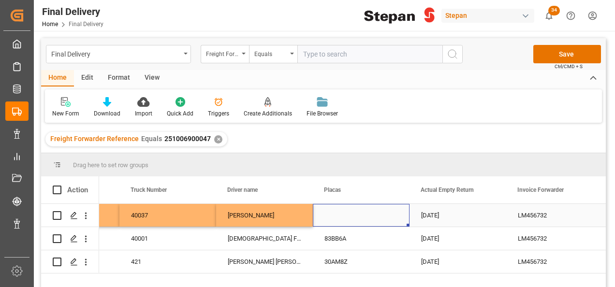
click at [341, 217] on div "Press SPACE to select this row." at bounding box center [361, 215] width 97 height 23
click at [338, 212] on div "Press SPACE to select this row." at bounding box center [361, 215] width 97 height 23
click at [338, 212] on input "Press SPACE to select this row." at bounding box center [361, 221] width 81 height 18
paste input "43BF7S"
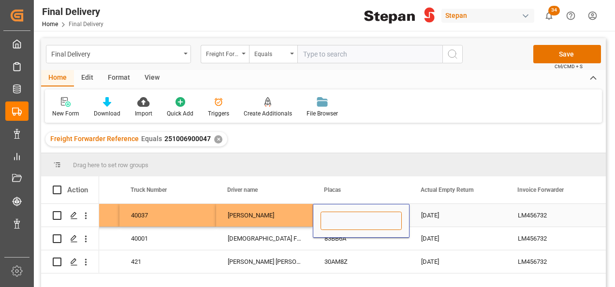
type input "43BF7S"
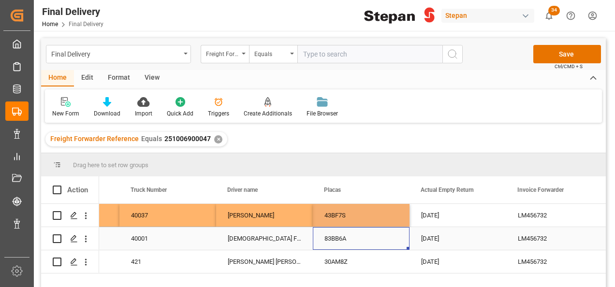
click at [368, 247] on div "83BB6A" at bounding box center [361, 238] width 97 height 23
click at [565, 58] on button "Save" at bounding box center [568, 54] width 68 height 18
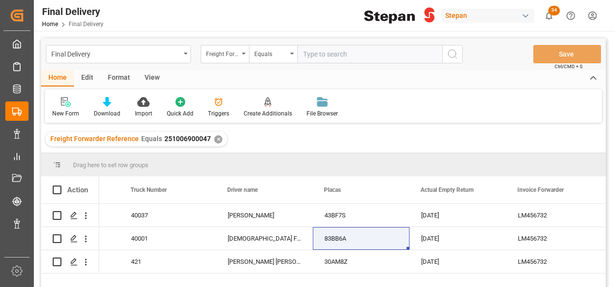
click at [214, 138] on div "✕" at bounding box center [218, 139] width 8 height 8
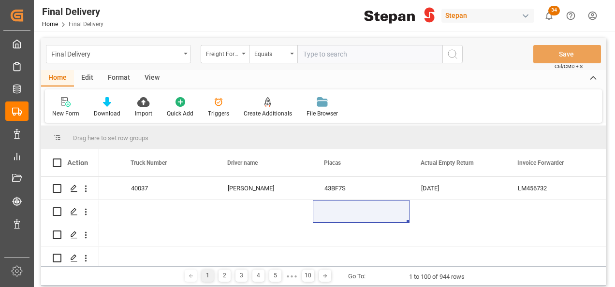
scroll to position [0, 1915]
click at [248, 53] on div "Freight Forwarder Reference" at bounding box center [225, 54] width 48 height 18
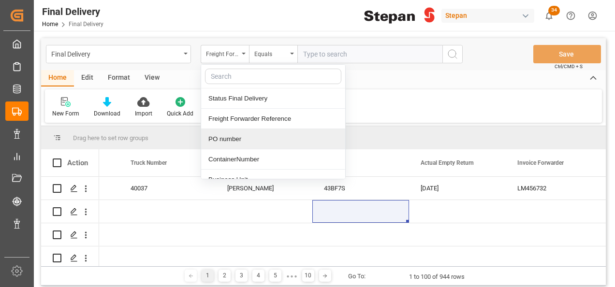
click at [224, 137] on div "PO number" at bounding box center [273, 139] width 144 height 20
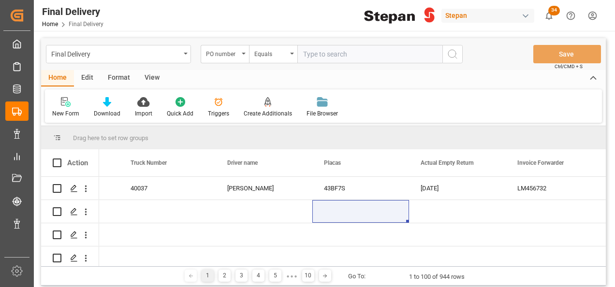
click at [326, 55] on input "text" at bounding box center [369, 54] width 145 height 18
paste input "4501462586"
type input "4501462586"
click at [453, 55] on icon "search button" at bounding box center [453, 54] width 12 height 12
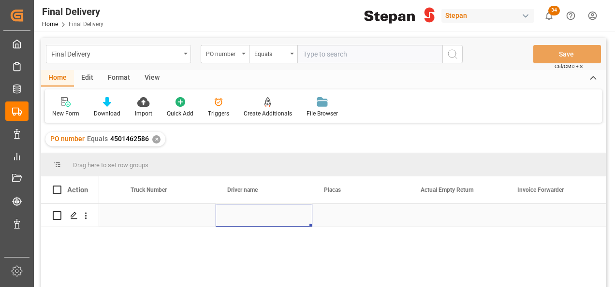
click at [237, 215] on div "Press SPACE to select this row." at bounding box center [264, 215] width 97 height 23
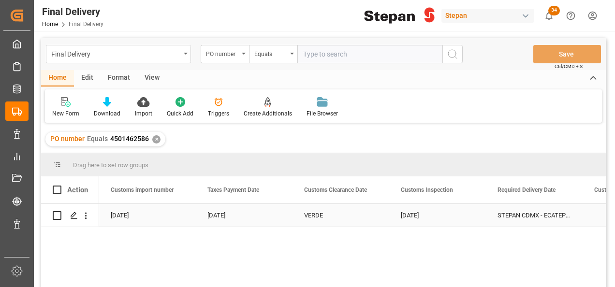
scroll to position [0, 871]
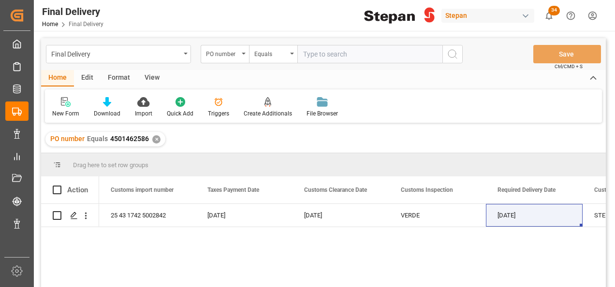
click at [157, 138] on div "✕" at bounding box center [156, 139] width 8 height 8
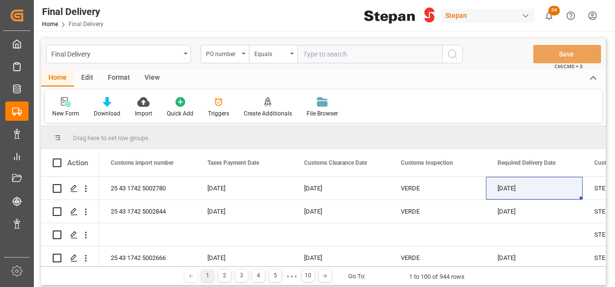
click at [315, 57] on input "text" at bounding box center [369, 54] width 145 height 18
paste input "4501462593"
type input "4501462593"
click at [454, 55] on icon "search button" at bounding box center [453, 54] width 12 height 12
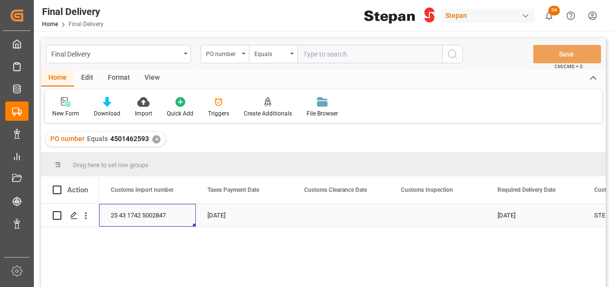
click at [141, 216] on div "25 43 1742 5002847" at bounding box center [147, 215] width 97 height 23
click at [208, 212] on div "25-09-2025" at bounding box center [244, 215] width 97 height 23
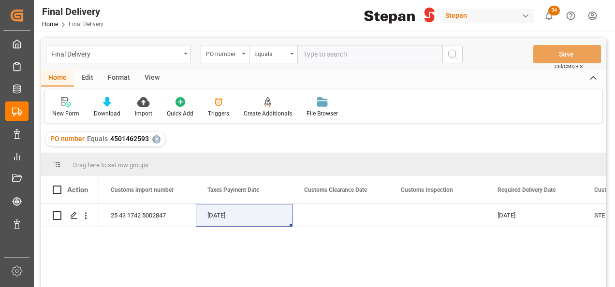
drag, startPoint x: 155, startPoint y: 139, endPoint x: 490, endPoint y: 110, distance: 336.5
click at [490, 110] on div "Final Delivery PO number Equals Save Ctrl/CMD + S Home Edit Format View New For…" at bounding box center [323, 175] width 565 height 275
click at [157, 136] on div "✕" at bounding box center [156, 139] width 8 height 8
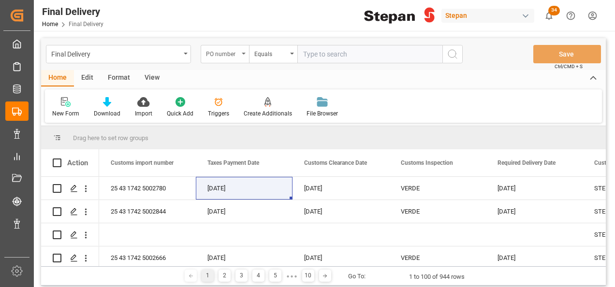
click at [243, 53] on icon "open menu" at bounding box center [244, 54] width 4 height 2
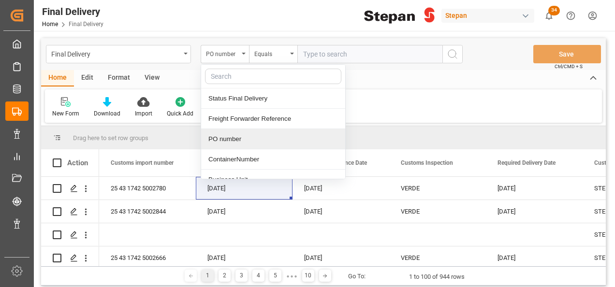
click at [226, 139] on div "PO number" at bounding box center [273, 139] width 144 height 20
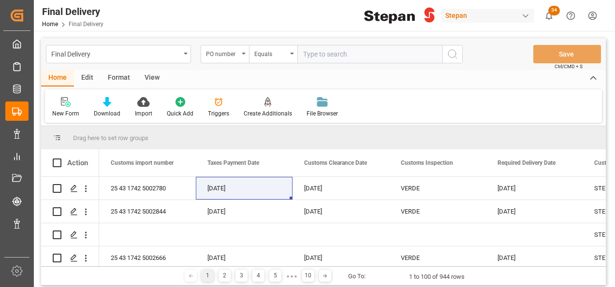
click at [309, 57] on input "text" at bounding box center [369, 54] width 145 height 18
paste input "4501475734"
type input "4501475734"
click at [454, 54] on icon "search button" at bounding box center [453, 54] width 12 height 12
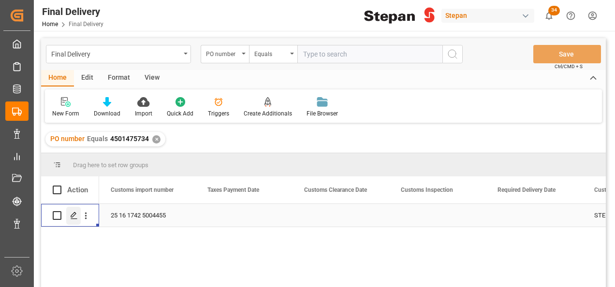
click at [71, 215] on icon "Press SPACE to select this row." at bounding box center [74, 216] width 8 height 8
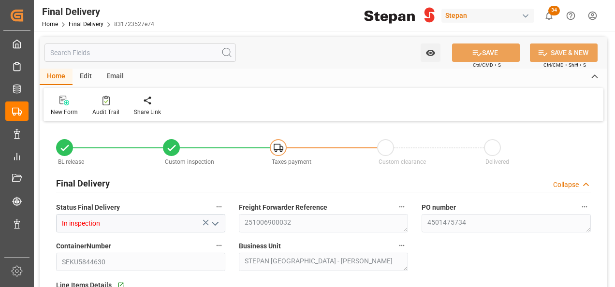
type input "19-09-2025"
type input "27-09-2025"
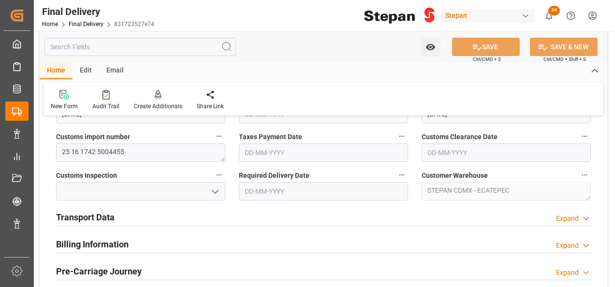
scroll to position [290, 0]
click at [85, 219] on h2 "Transport Data" at bounding box center [85, 216] width 59 height 13
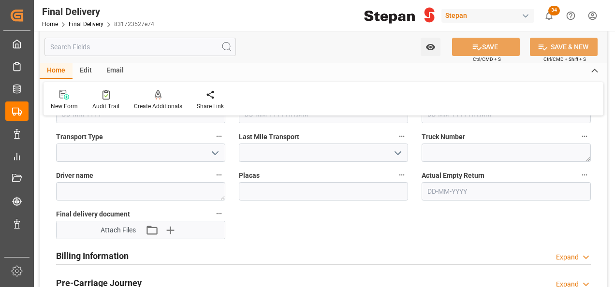
scroll to position [435, 0]
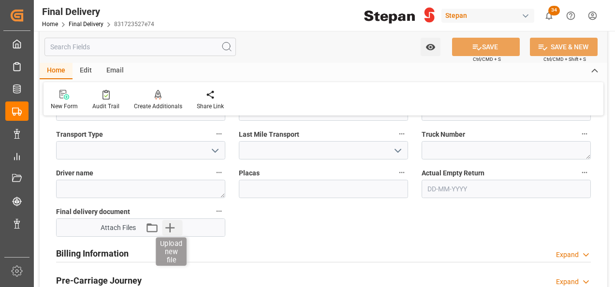
click at [177, 227] on icon "button" at bounding box center [170, 227] width 15 height 15
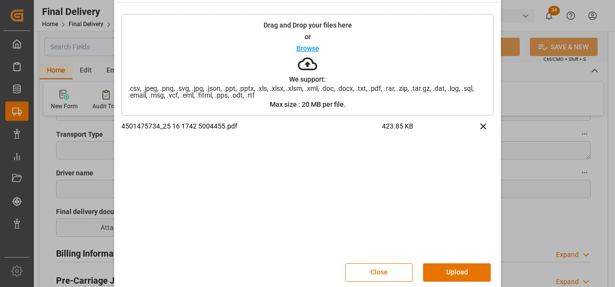
scroll to position [38, 0]
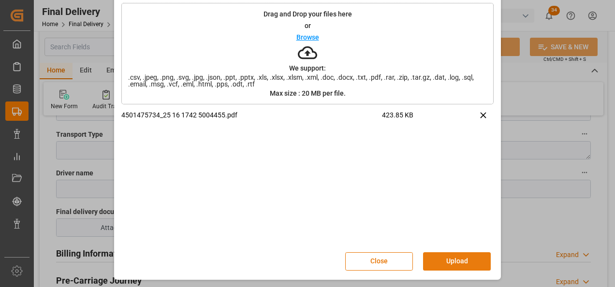
click at [460, 264] on button "Upload" at bounding box center [457, 261] width 68 height 18
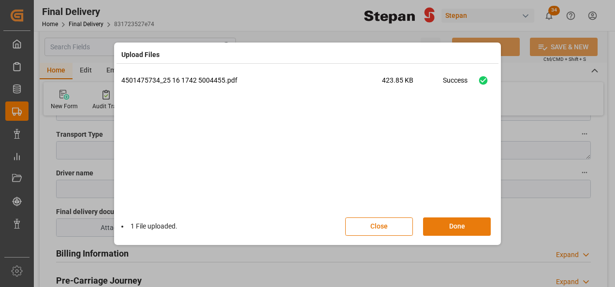
click at [463, 229] on button "Done" at bounding box center [457, 227] width 68 height 18
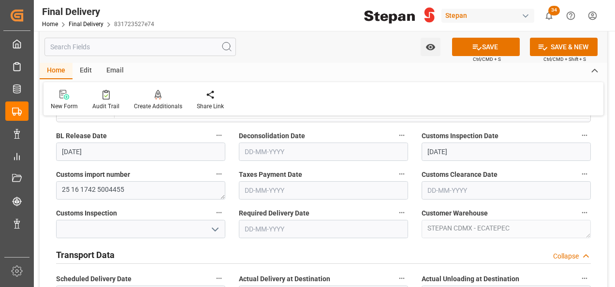
scroll to position [242, 0]
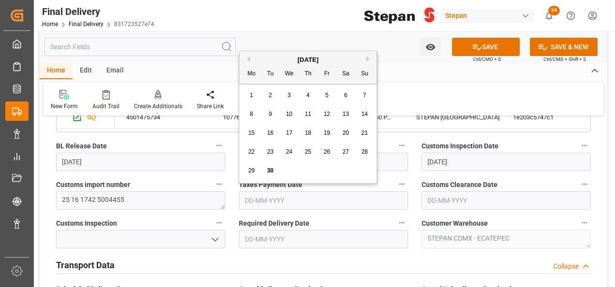
click at [301, 198] on input "text" at bounding box center [323, 201] width 169 height 18
click at [256, 59] on div "September 2025" at bounding box center [307, 60] width 137 height 10
click at [270, 168] on span "30" at bounding box center [270, 170] width 6 height 7
type input "30-09-2025"
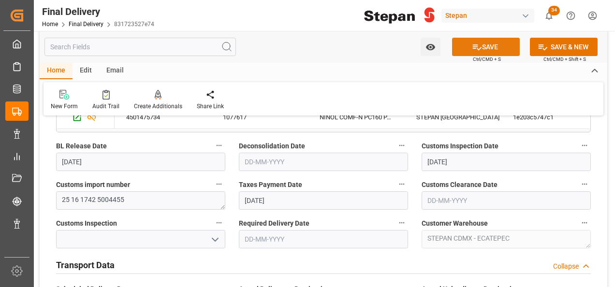
click at [496, 44] on button "SAVE" at bounding box center [486, 47] width 68 height 18
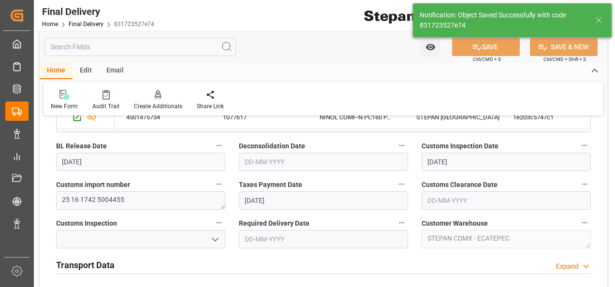
type input "Taxes paid"
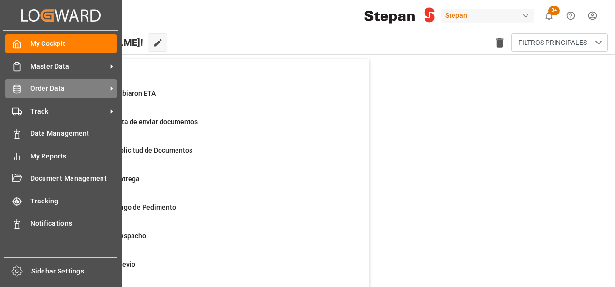
click at [44, 87] on span "Order Data" at bounding box center [68, 89] width 76 height 10
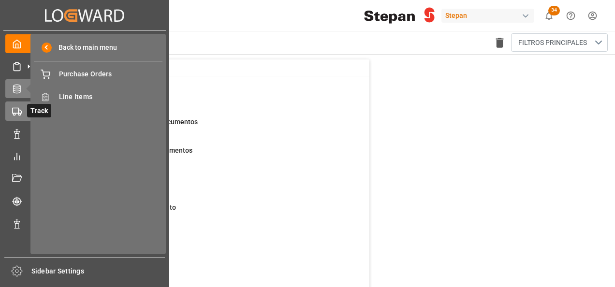
click at [25, 111] on icon at bounding box center [29, 111] width 10 height 10
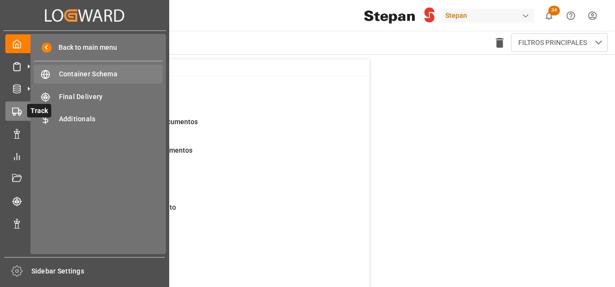
click at [79, 74] on span "Container Schema" at bounding box center [111, 74] width 104 height 10
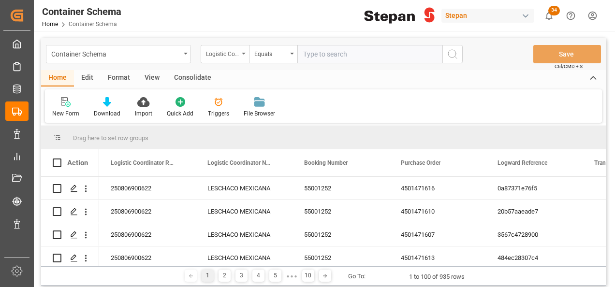
click at [245, 49] on div "Logistic Coordinator Reference Number" at bounding box center [225, 54] width 48 height 18
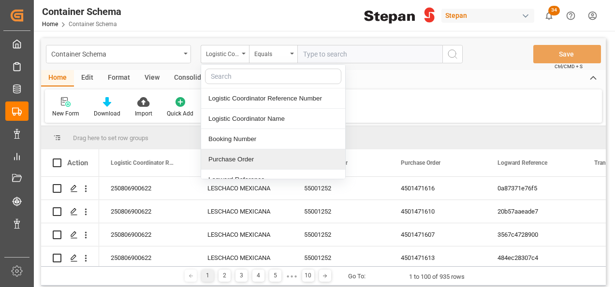
click at [239, 158] on div "Purchase Order" at bounding box center [273, 159] width 144 height 20
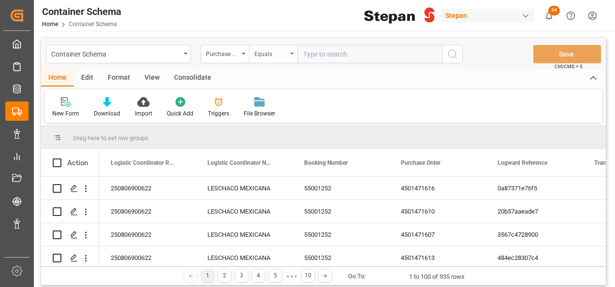
click at [293, 50] on div "Equals" at bounding box center [273, 54] width 48 height 18
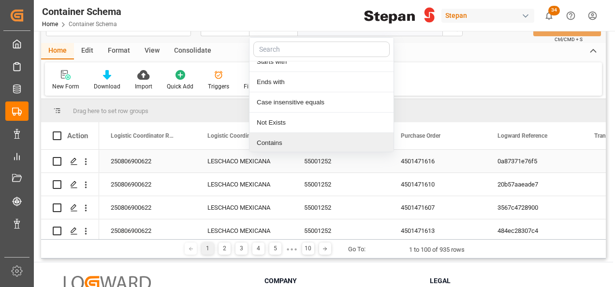
scroll to position [48, 0]
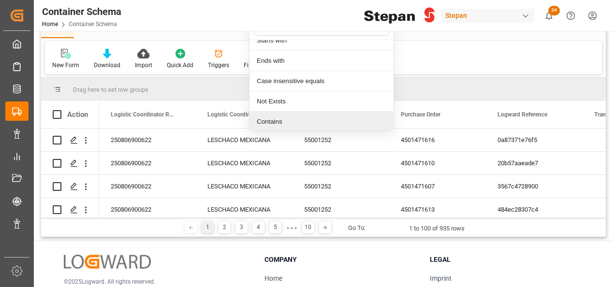
click at [269, 118] on div "Contains" at bounding box center [322, 122] width 144 height 20
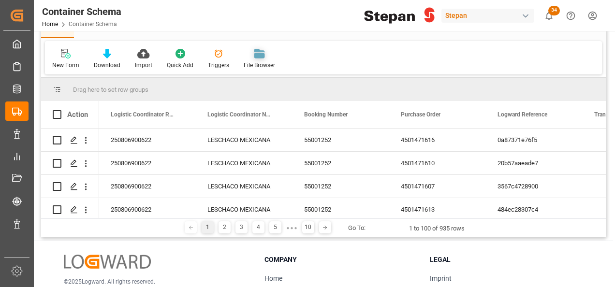
scroll to position [0, 0]
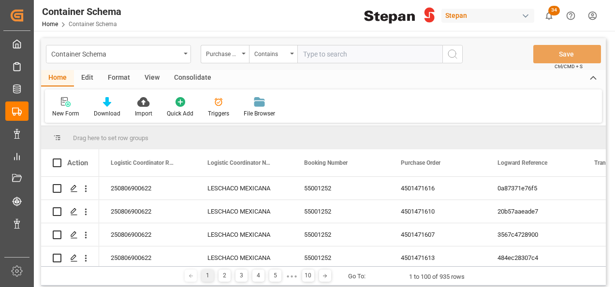
paste input "4501462578,4501462545,4501462585,4501462584,4501462533,4501462583,4501462535,45…"
type input "4501462578,4501462545,4501462585,4501462584,4501462533,4501462583,4501462535,45…"
click at [454, 56] on icon "search button" at bounding box center [453, 54] width 12 height 12
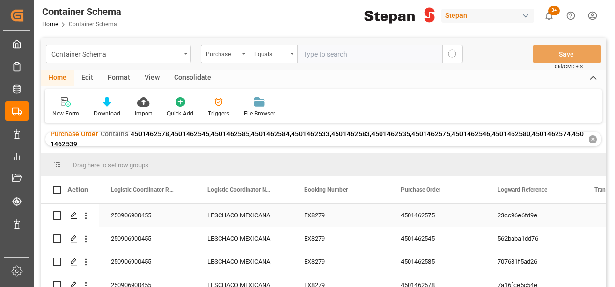
click at [220, 215] on div "LESCHACO MEXICANA" at bounding box center [244, 215] width 97 height 23
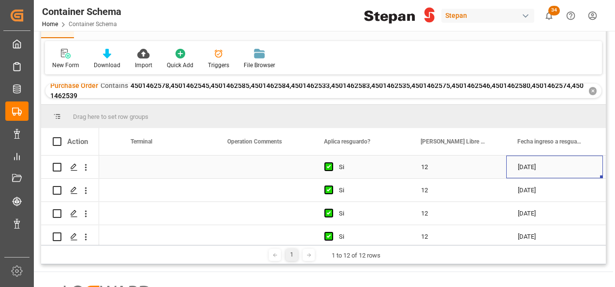
click at [526, 169] on div "[DATE]" at bounding box center [554, 167] width 97 height 23
